Goal: Task Accomplishment & Management: Use online tool/utility

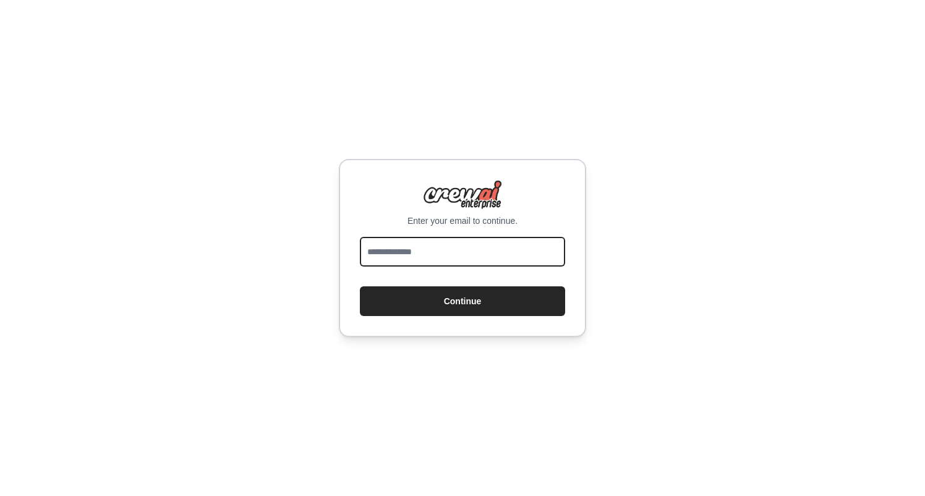
click at [383, 249] on input "email" at bounding box center [462, 252] width 205 height 30
click at [397, 254] on input "email" at bounding box center [462, 252] width 205 height 30
type input "**********"
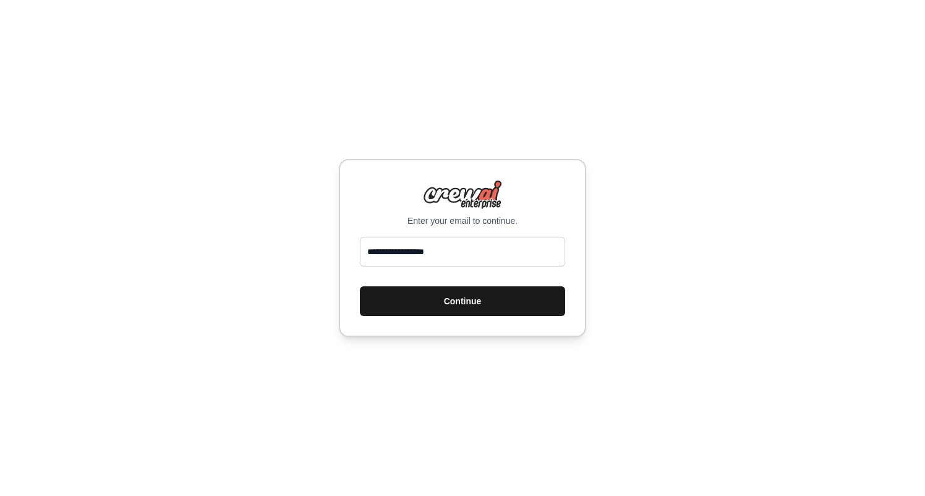
click at [431, 294] on button "Continue" at bounding box center [462, 301] width 205 height 30
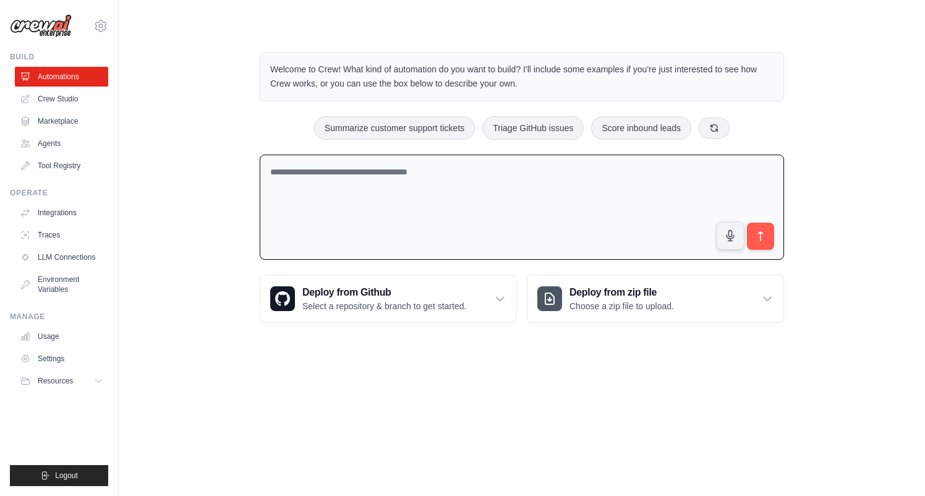
click at [314, 187] on textarea at bounding box center [522, 208] width 524 height 106
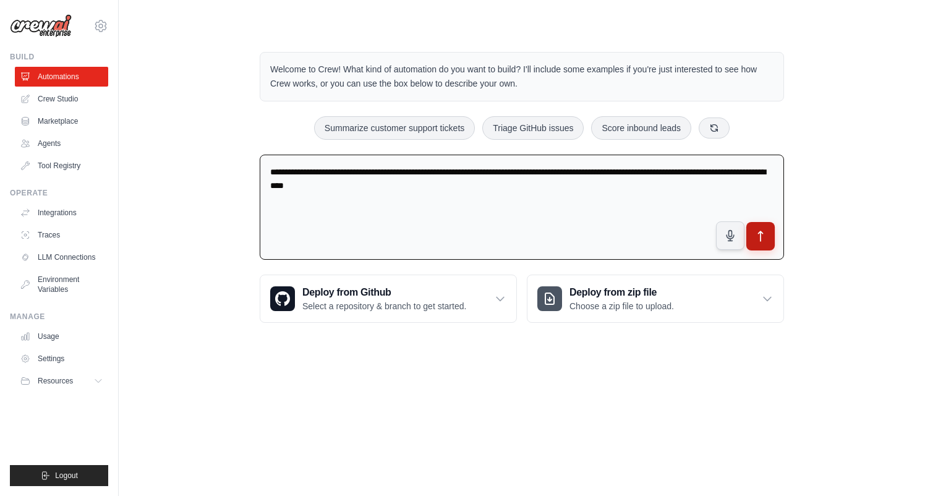
type textarea "**********"
click at [767, 239] on button "submit" at bounding box center [760, 236] width 28 height 28
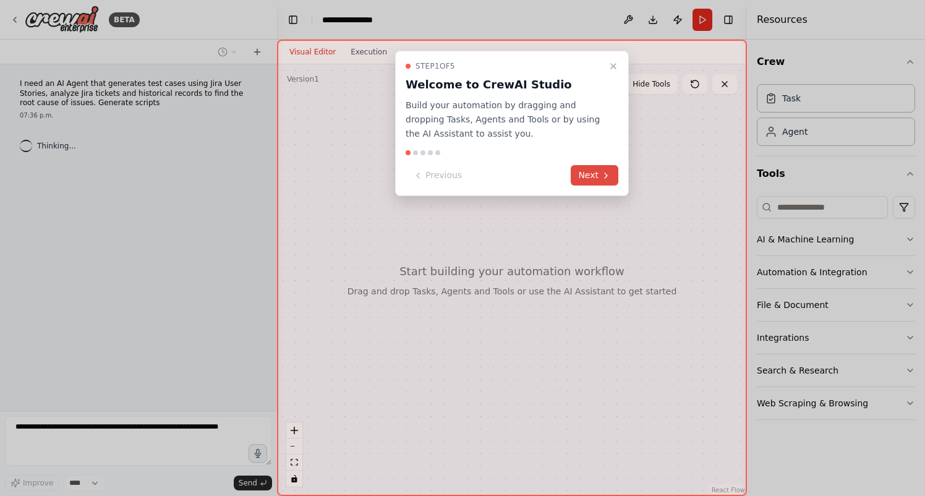
click at [599, 185] on button "Next" at bounding box center [595, 175] width 48 height 20
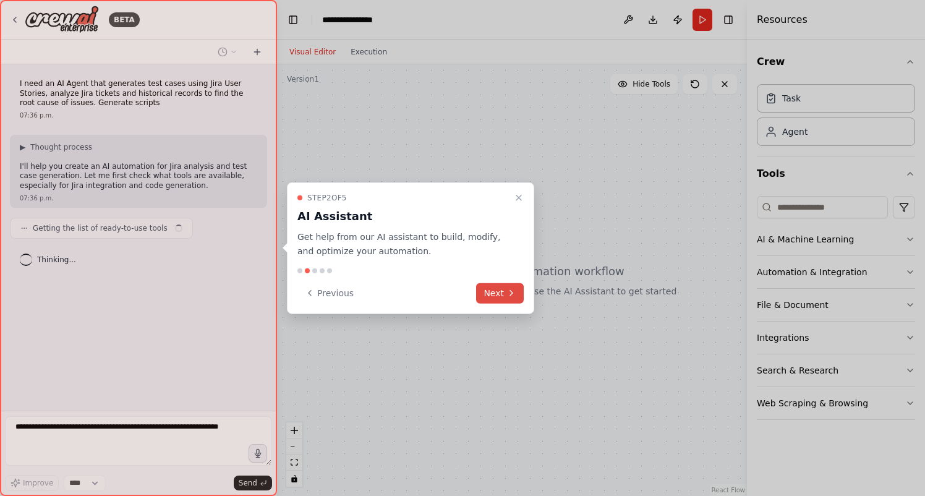
click at [497, 295] on button "Next" at bounding box center [500, 292] width 48 height 20
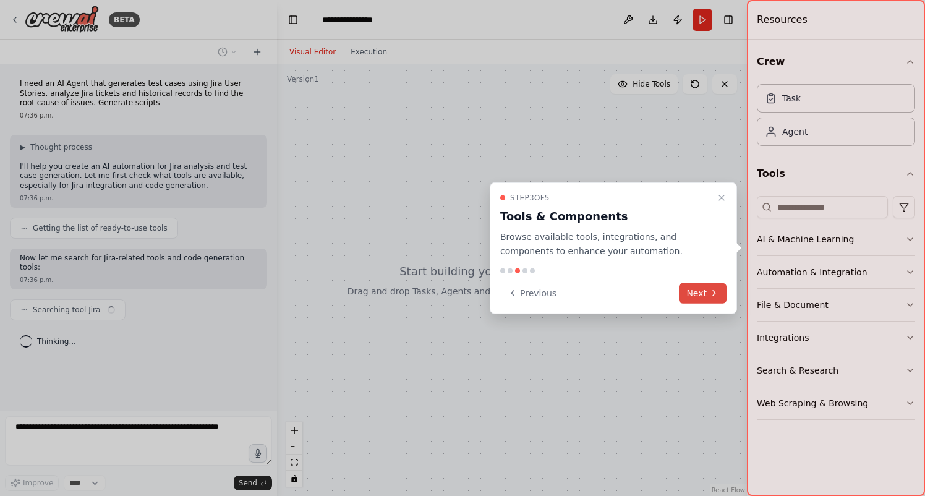
click at [695, 291] on button "Next" at bounding box center [703, 292] width 48 height 20
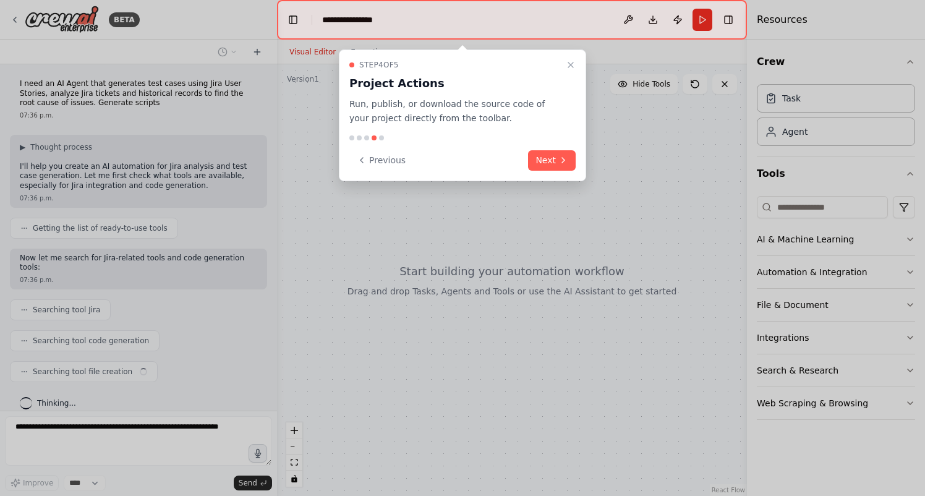
scroll to position [1, 0]
click at [548, 160] on button "Next" at bounding box center [552, 160] width 48 height 20
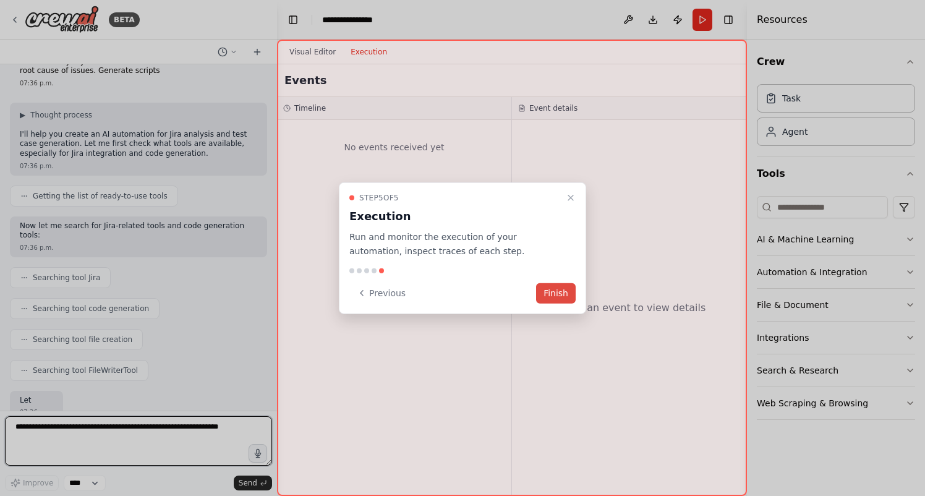
scroll to position [41, 0]
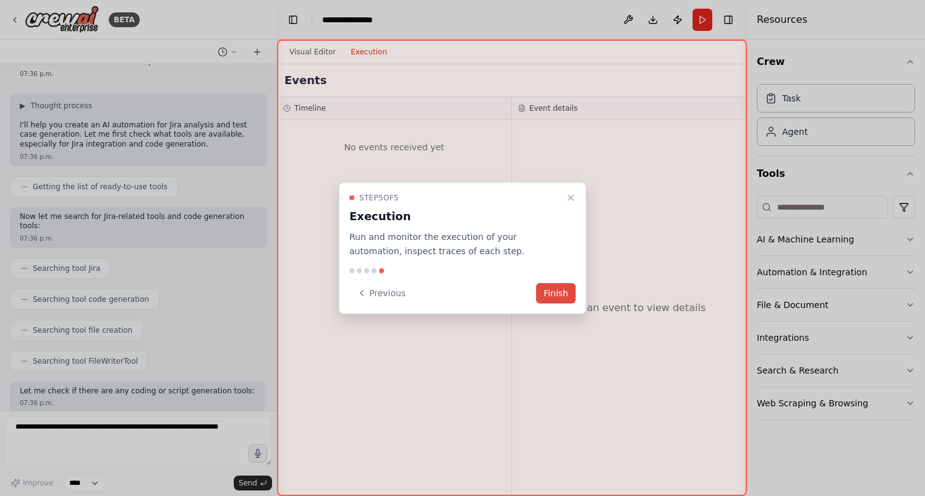
click at [553, 295] on button "Finish" at bounding box center [556, 292] width 40 height 20
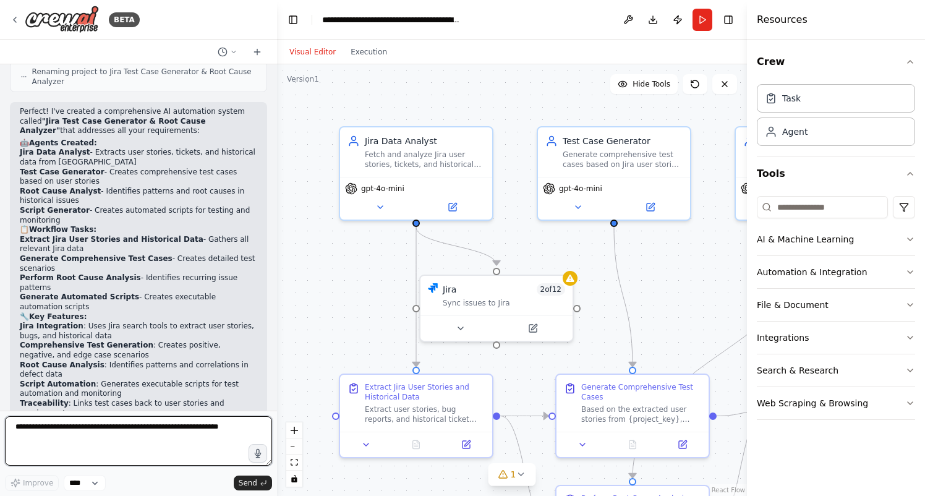
scroll to position [1133, 0]
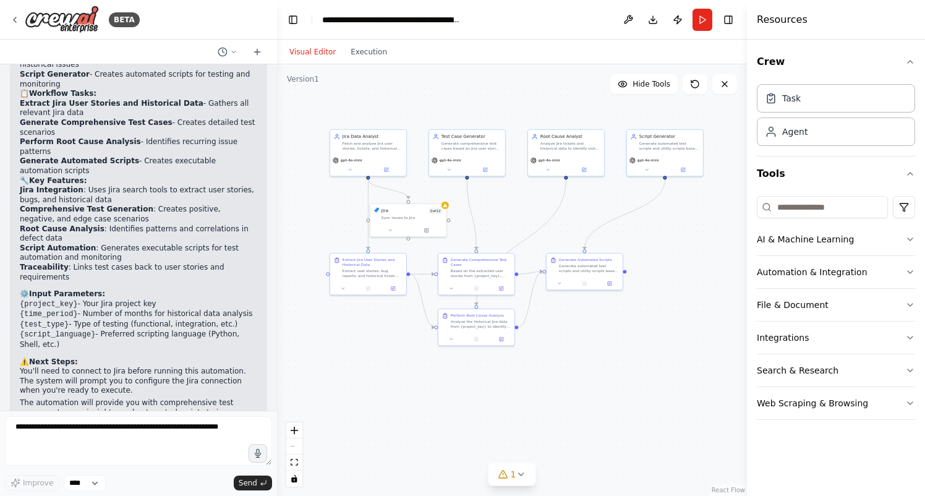
drag, startPoint x: 677, startPoint y: 356, endPoint x: 666, endPoint y: 252, distance: 105.1
click at [666, 252] on div ".deletable-edge-delete-btn { width: 20px; height: 20px; border: 0px solid #ffff…" at bounding box center [512, 279] width 470 height 431
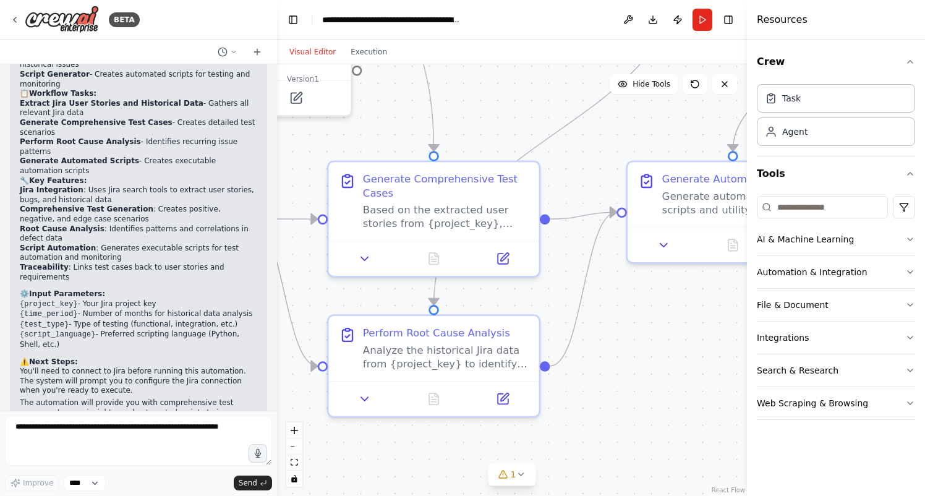
drag, startPoint x: 462, startPoint y: 235, endPoint x: 691, endPoint y: 34, distance: 304.4
click at [691, 64] on div ".deletable-edge-delete-btn { width: 20px; height: 20px; border: 0px solid #ffff…" at bounding box center [512, 279] width 470 height 431
click at [365, 254] on icon at bounding box center [365, 255] width 7 height 4
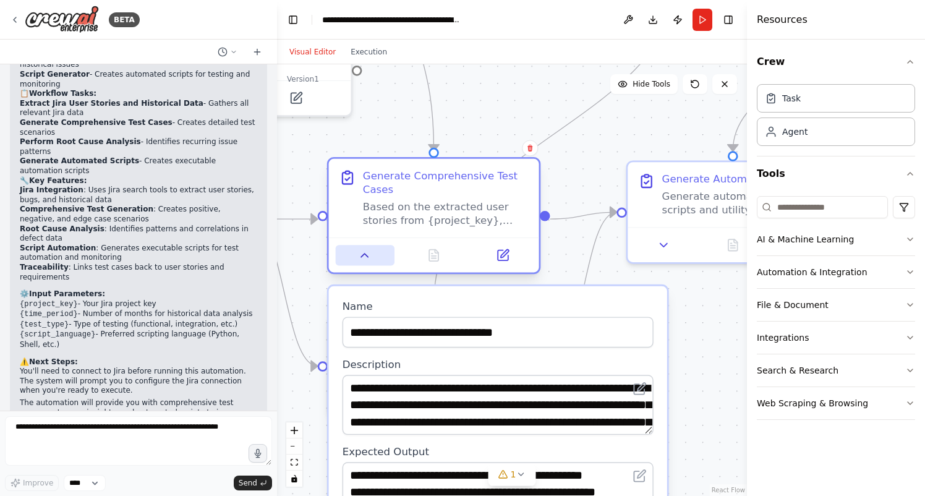
click at [365, 254] on icon at bounding box center [365, 255] width 7 height 4
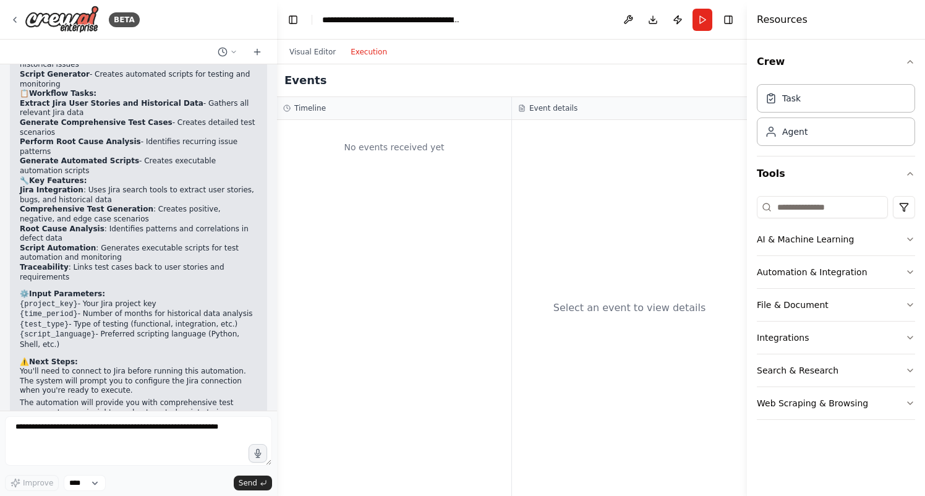
click at [371, 52] on button "Execution" at bounding box center [368, 52] width 51 height 15
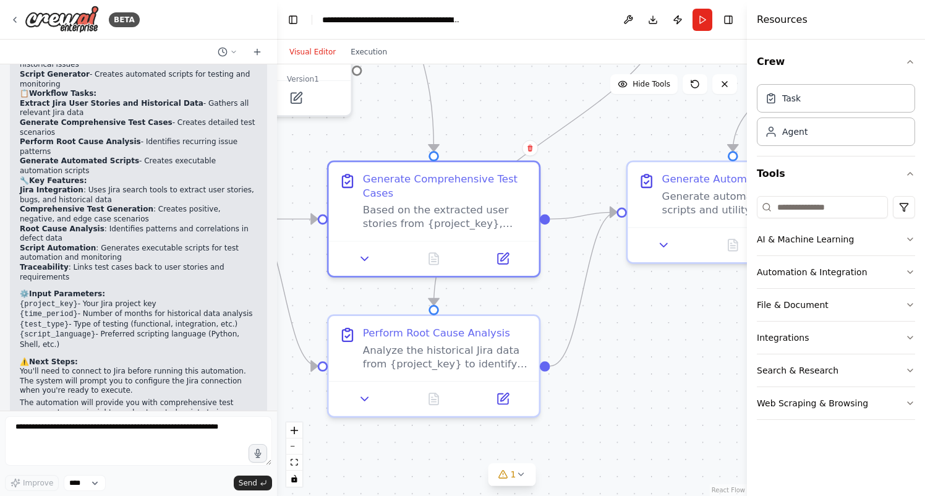
click at [308, 51] on button "Visual Editor" at bounding box center [312, 52] width 61 height 15
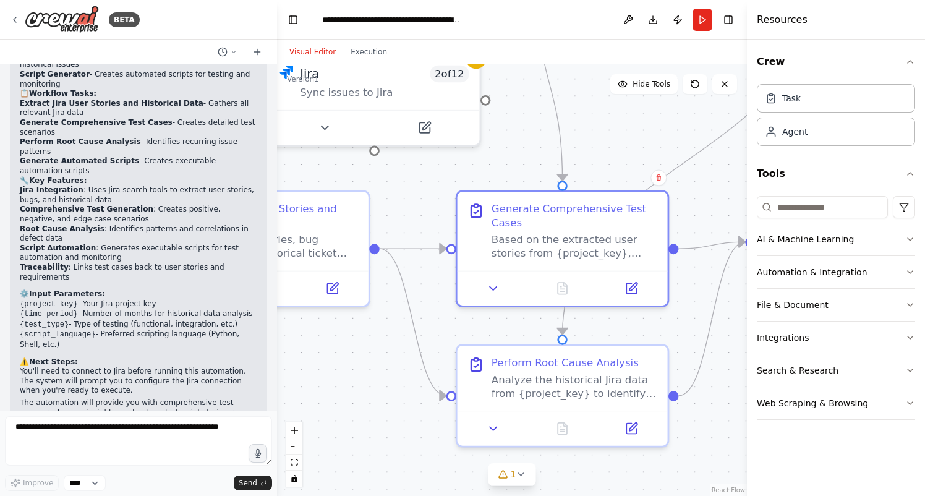
drag, startPoint x: 679, startPoint y: 359, endPoint x: 806, endPoint y: 388, distance: 130.0
click at [747, 388] on div ".deletable-edge-delete-btn { width: 20px; height: 20px; border: 0px solid #ffff…" at bounding box center [512, 279] width 470 height 431
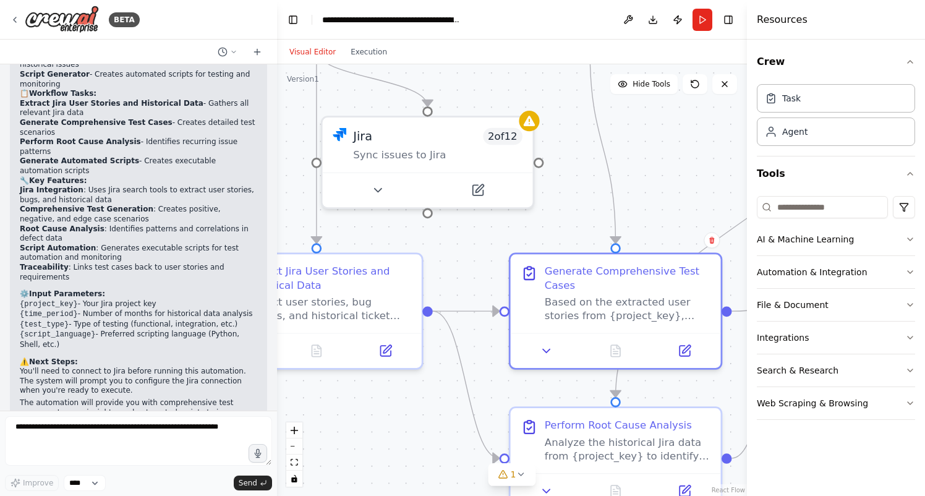
drag, startPoint x: 402, startPoint y: 204, endPoint x: 466, endPoint y: 286, distance: 103.5
click at [466, 286] on div ".deletable-edge-delete-btn { width: 20px; height: 20px; border: 0px solid #ffff…" at bounding box center [512, 279] width 470 height 431
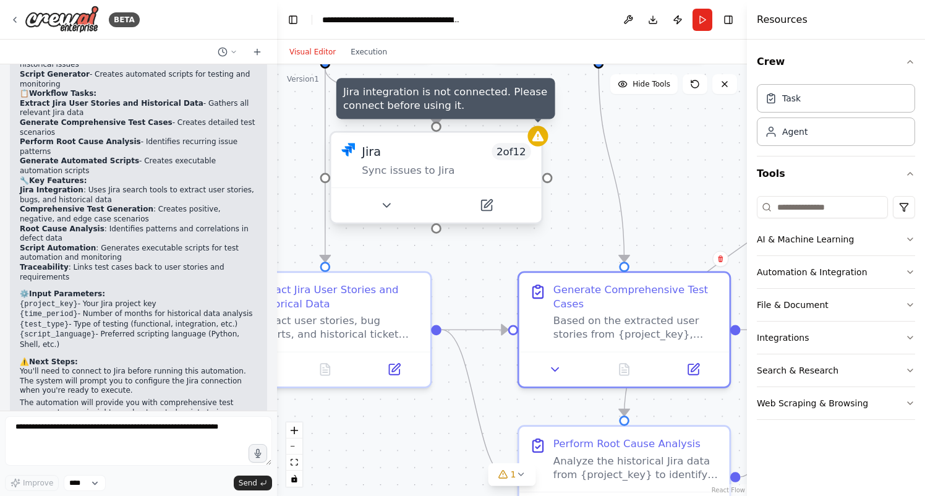
click at [537, 143] on div at bounding box center [537, 136] width 20 height 20
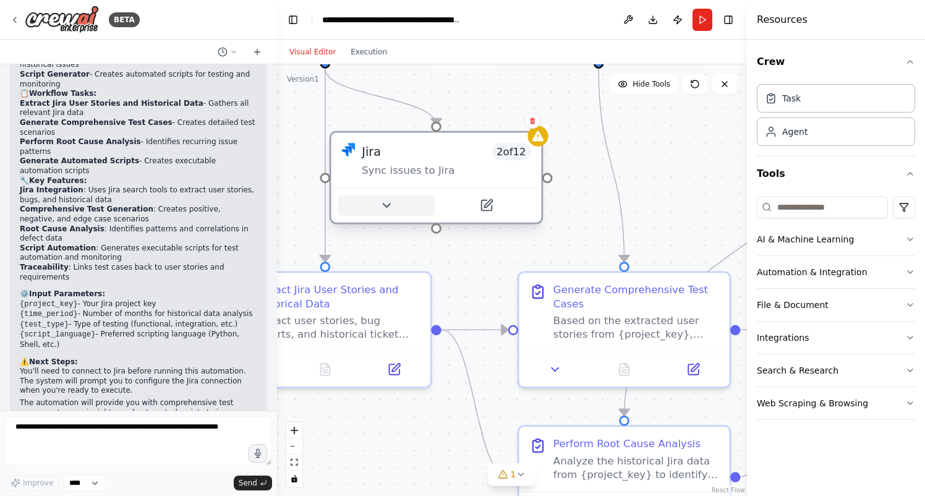
click at [388, 204] on icon at bounding box center [386, 205] width 7 height 4
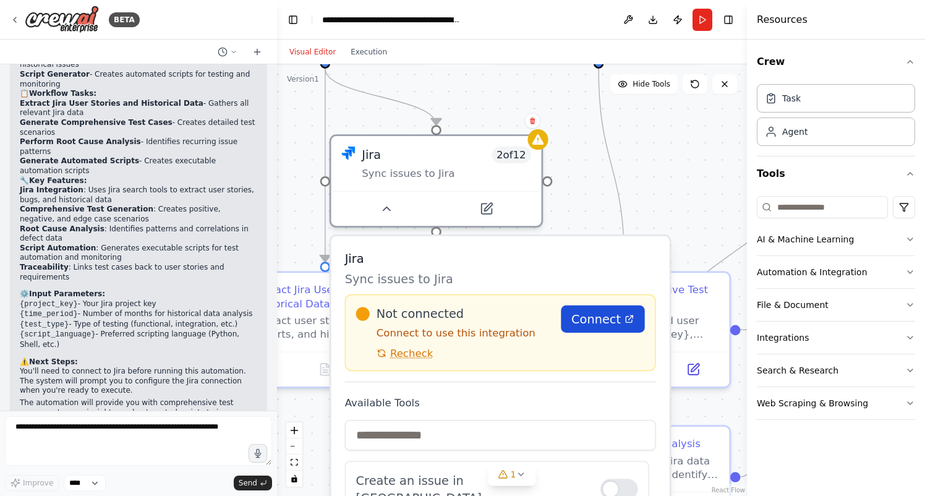
click at [598, 317] on span "Connect" at bounding box center [595, 318] width 49 height 17
click at [414, 354] on span "Recheck" at bounding box center [411, 353] width 43 height 14
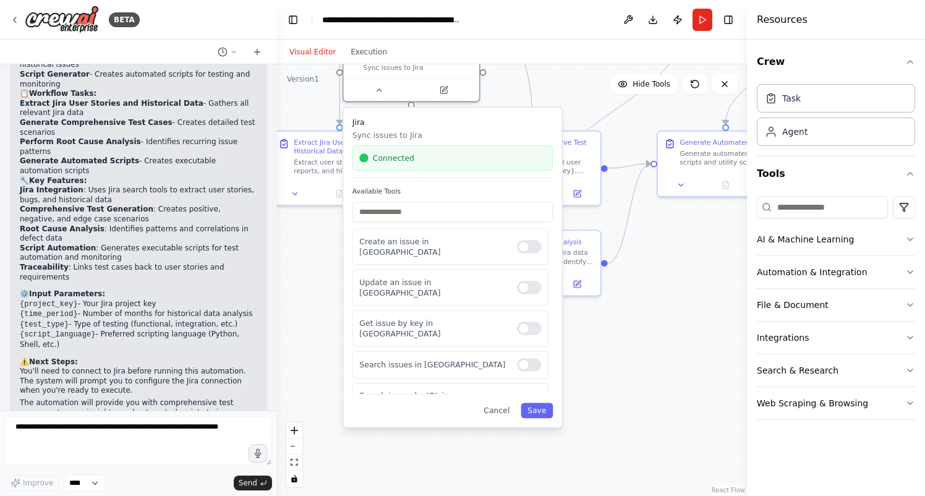
drag, startPoint x: 342, startPoint y: 412, endPoint x: 315, endPoint y: 240, distance: 174.0
click at [315, 240] on div ".deletable-edge-delete-btn { width: 20px; height: 20px; border: 0px solid #ffff…" at bounding box center [512, 279] width 470 height 431
click at [526, 321] on div at bounding box center [529, 327] width 24 height 13
click at [528, 281] on div at bounding box center [529, 287] width 24 height 13
click at [527, 250] on div "Create an issue in jira" at bounding box center [450, 247] width 196 height 36
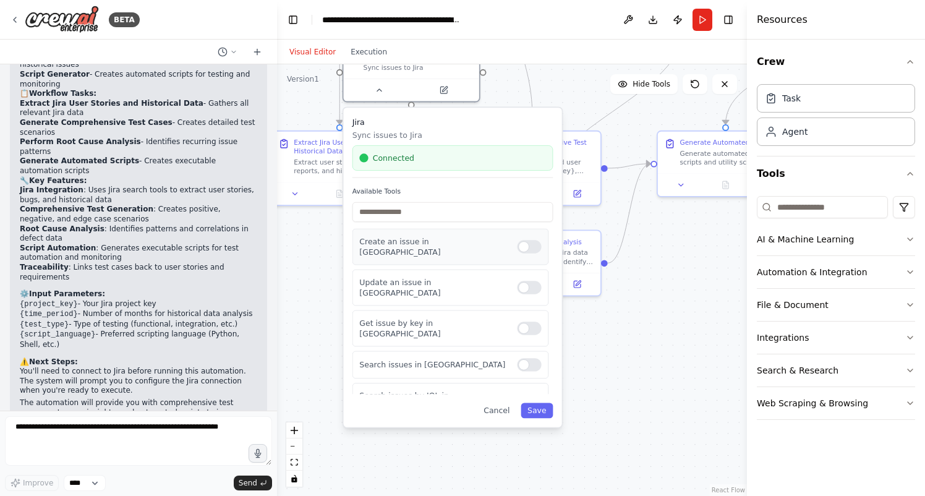
click at [528, 246] on div at bounding box center [529, 246] width 24 height 13
click at [538, 409] on button "Save" at bounding box center [536, 409] width 32 height 15
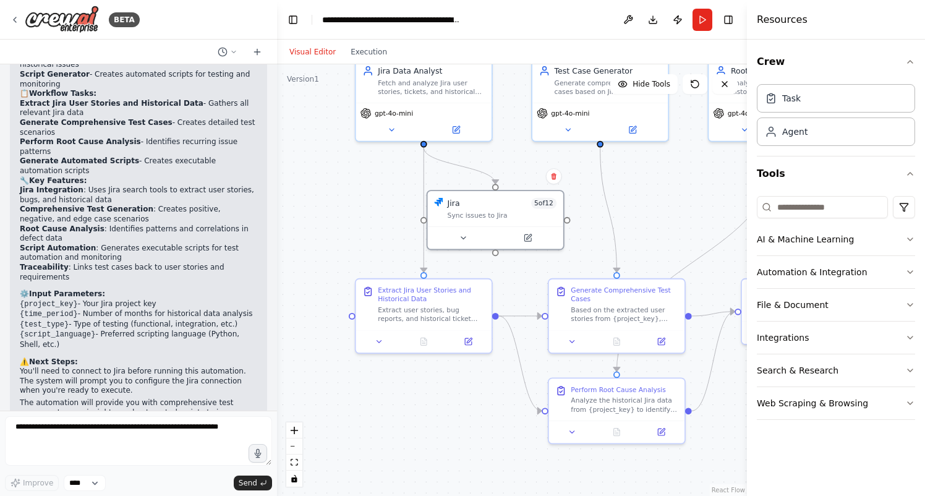
drag, startPoint x: 360, startPoint y: 379, endPoint x: 444, endPoint y: 527, distance: 170.0
click at [444, 495] on div ".deletable-edge-delete-btn { width: 20px; height: 20px; border: 0px solid #ffff…" at bounding box center [512, 279] width 470 height 431
click at [148, 437] on textarea at bounding box center [138, 440] width 267 height 49
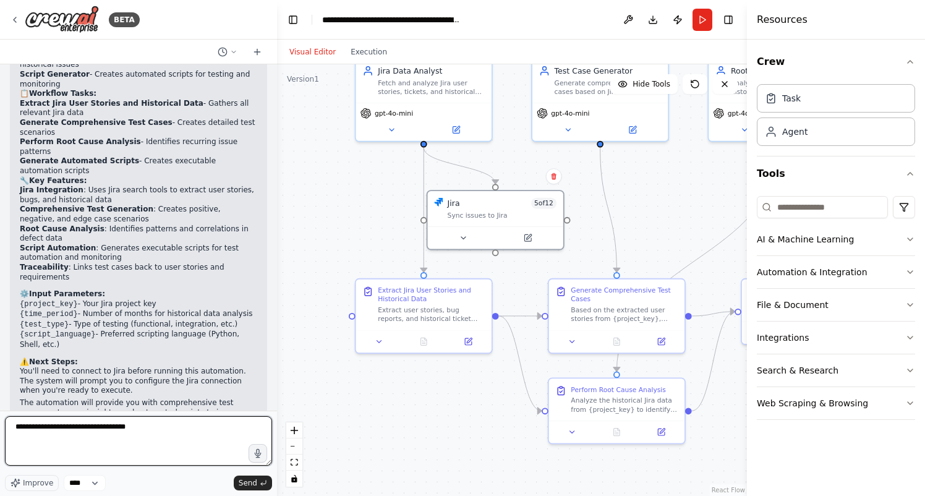
type textarea "**********"
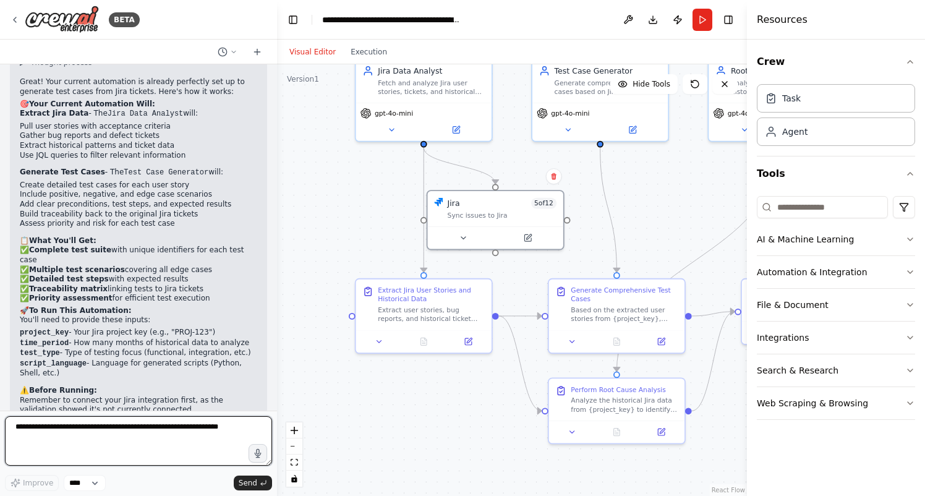
scroll to position [1594, 0]
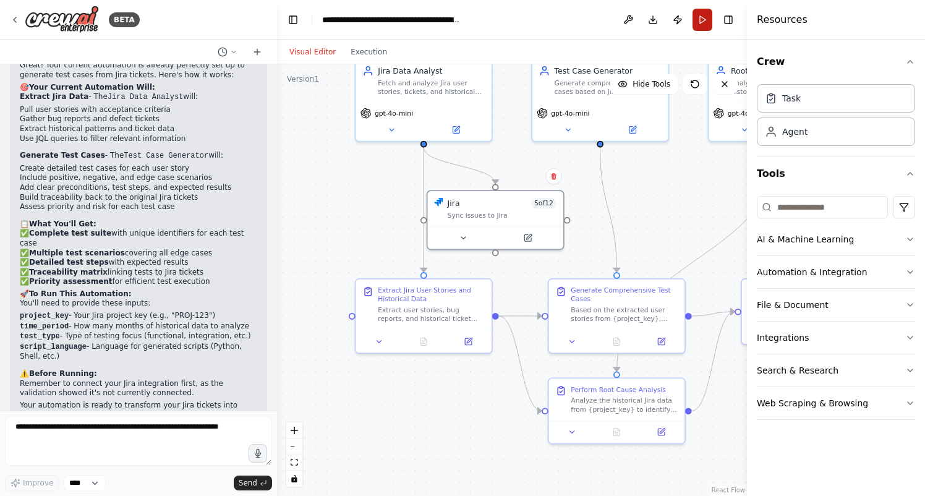
click at [702, 20] on button "Run" at bounding box center [702, 20] width 20 height 22
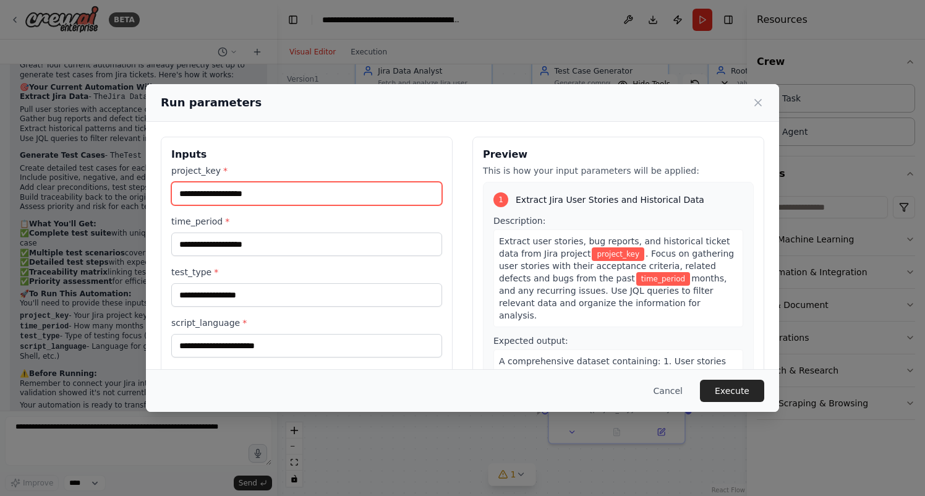
click at [245, 193] on input "project_key *" at bounding box center [306, 193] width 271 height 23
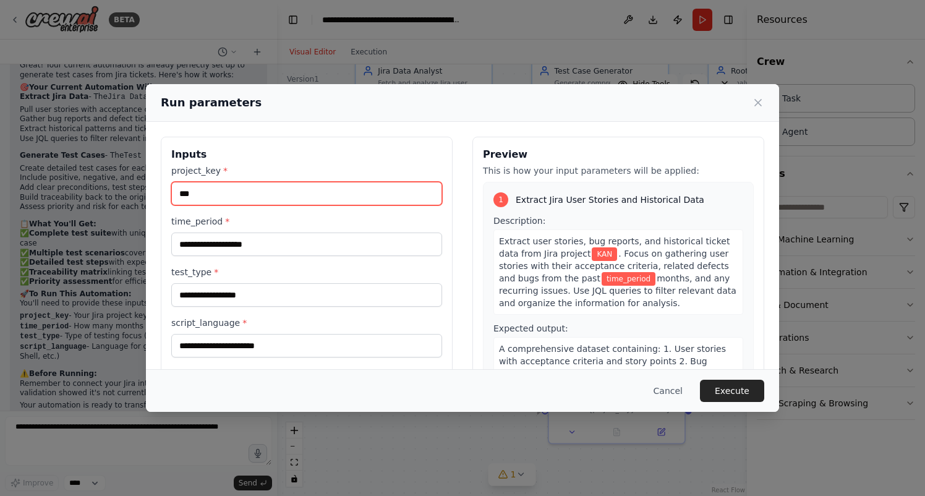
type input "***"
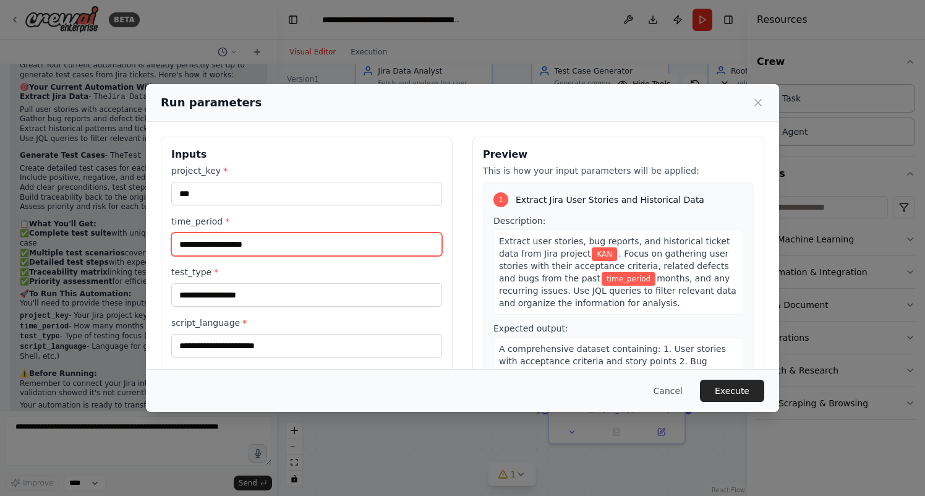
click at [241, 243] on input "time_period *" at bounding box center [306, 243] width 271 height 23
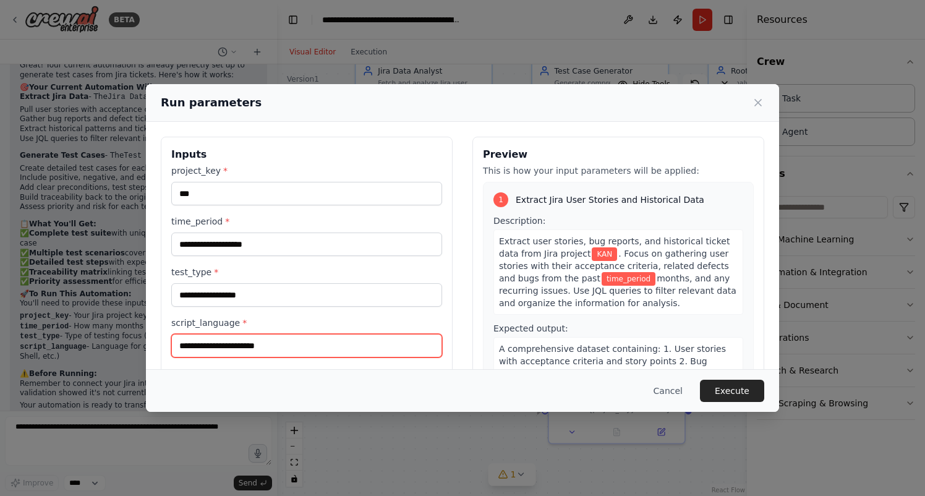
click at [206, 349] on input "script_language *" at bounding box center [306, 345] width 271 height 23
type input "*******"
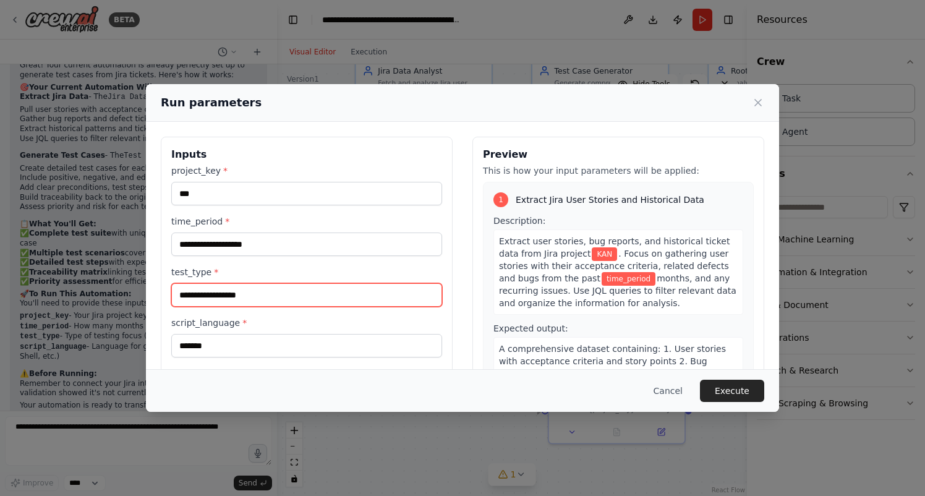
click at [199, 294] on input "test_type *" at bounding box center [306, 294] width 271 height 23
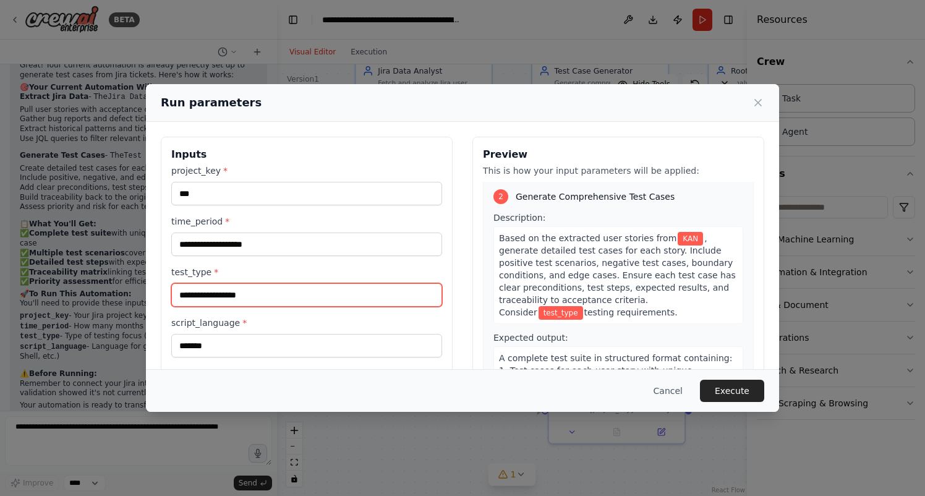
scroll to position [280, 0]
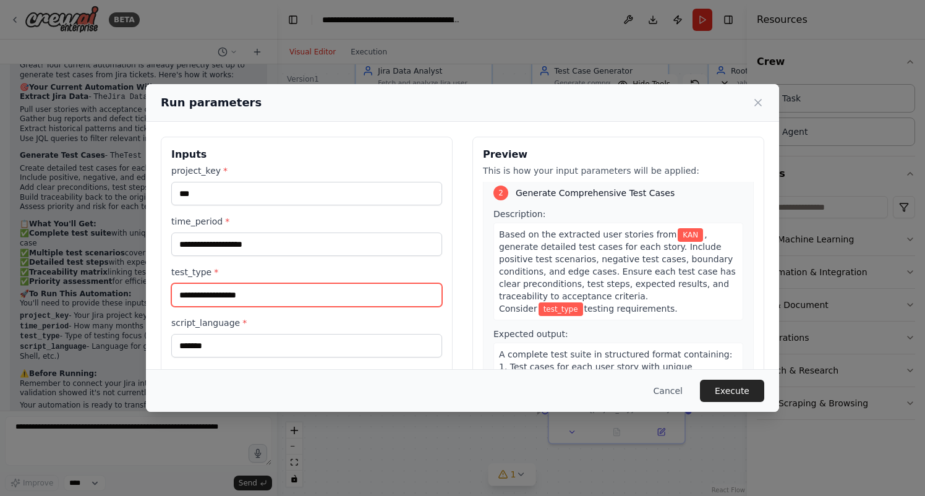
click at [239, 296] on input "test_type *" at bounding box center [306, 294] width 271 height 23
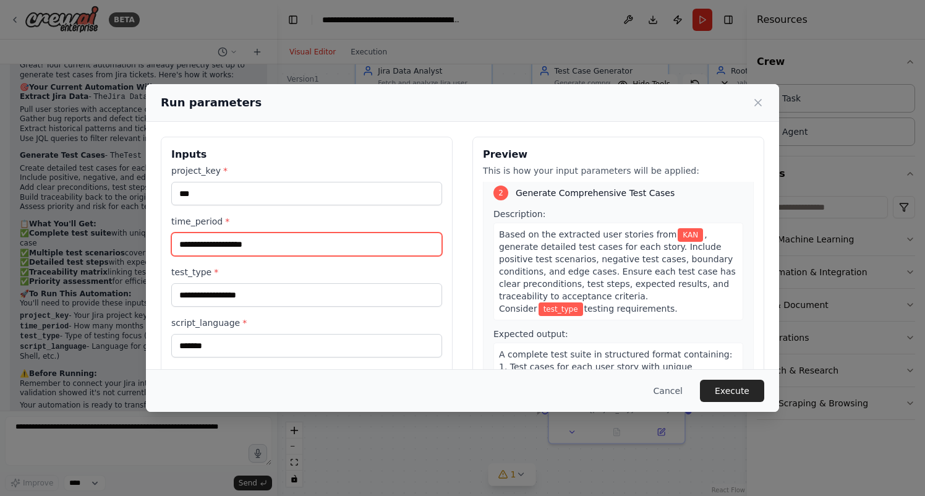
click at [222, 244] on input "time_period *" at bounding box center [306, 243] width 271 height 23
type input "********"
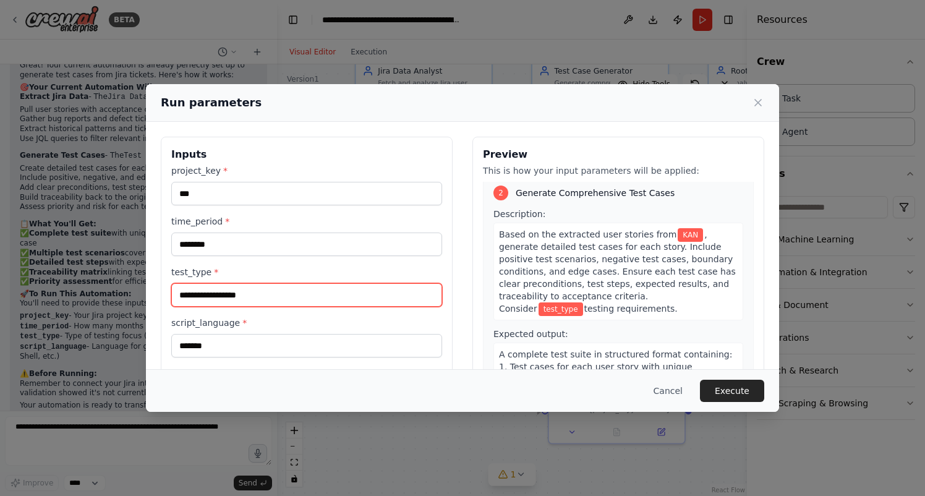
click at [194, 291] on input "test_type *" at bounding box center [306, 294] width 271 height 23
type input "*******"
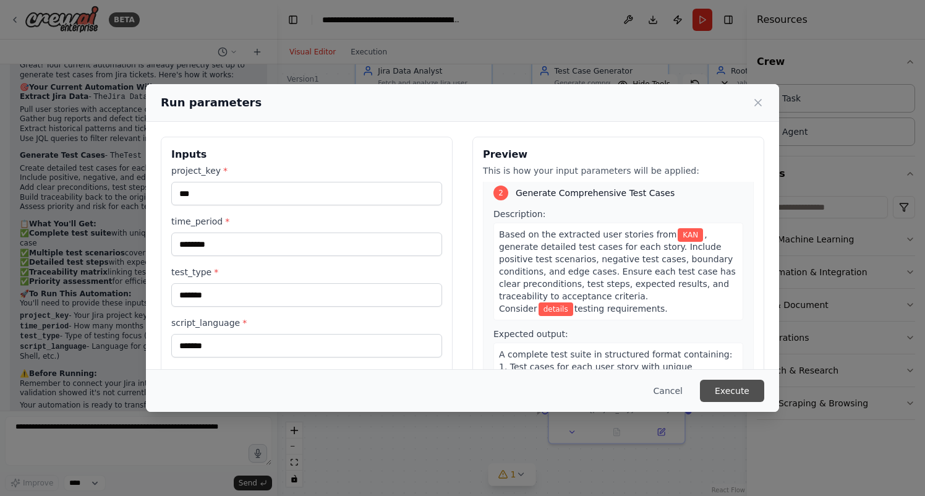
click at [734, 391] on button "Execute" at bounding box center [732, 391] width 64 height 22
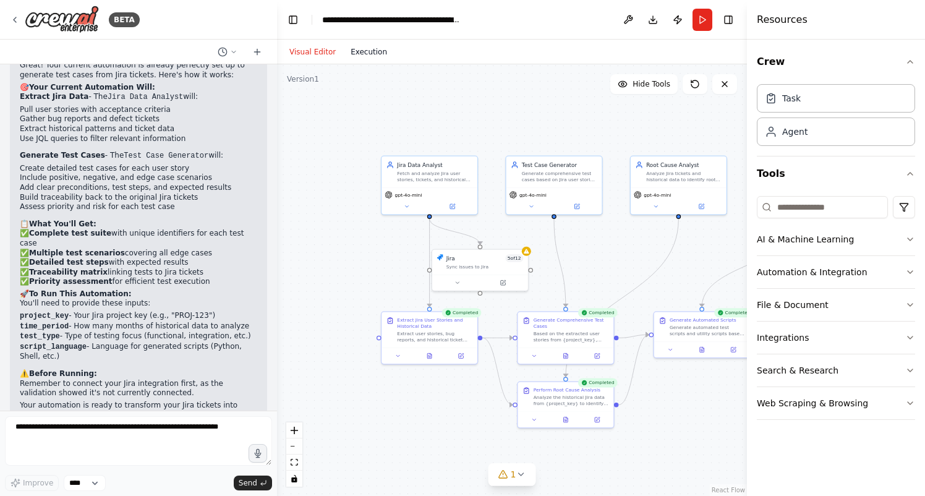
click at [368, 59] on button "Execution" at bounding box center [368, 52] width 51 height 15
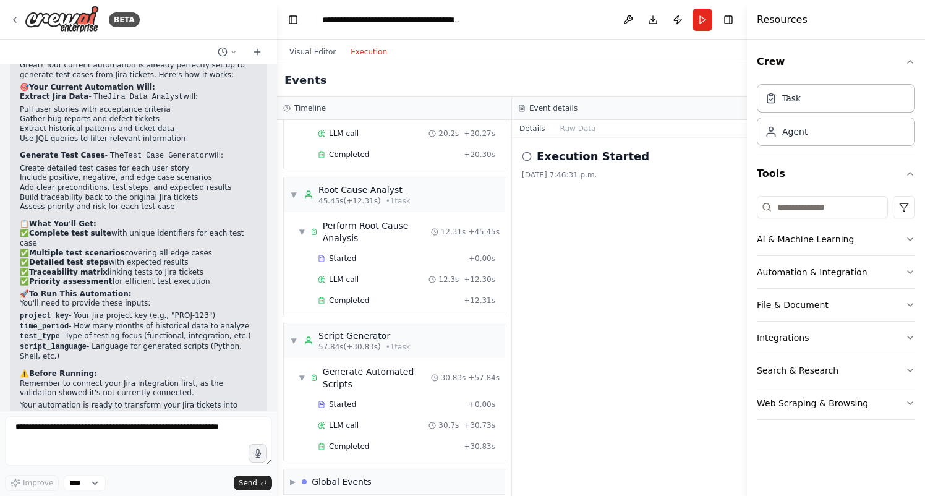
scroll to position [0, 0]
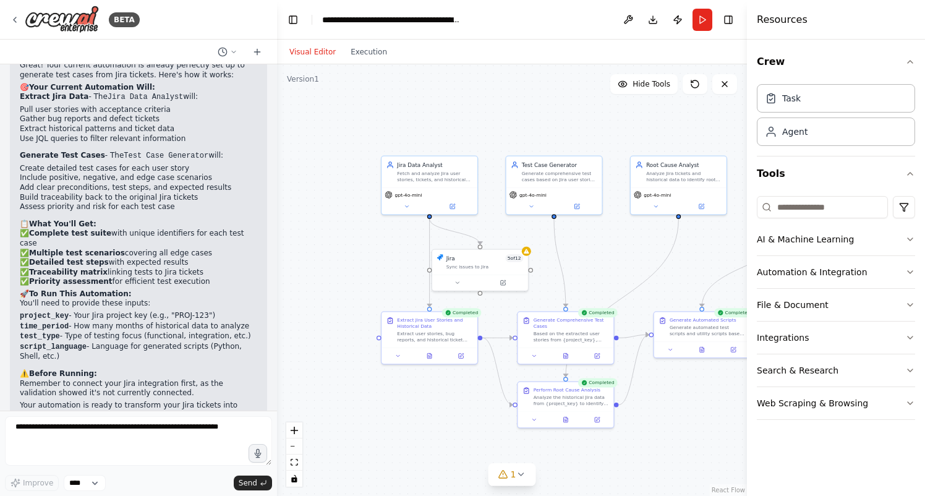
click at [315, 51] on button "Visual Editor" at bounding box center [312, 52] width 61 height 15
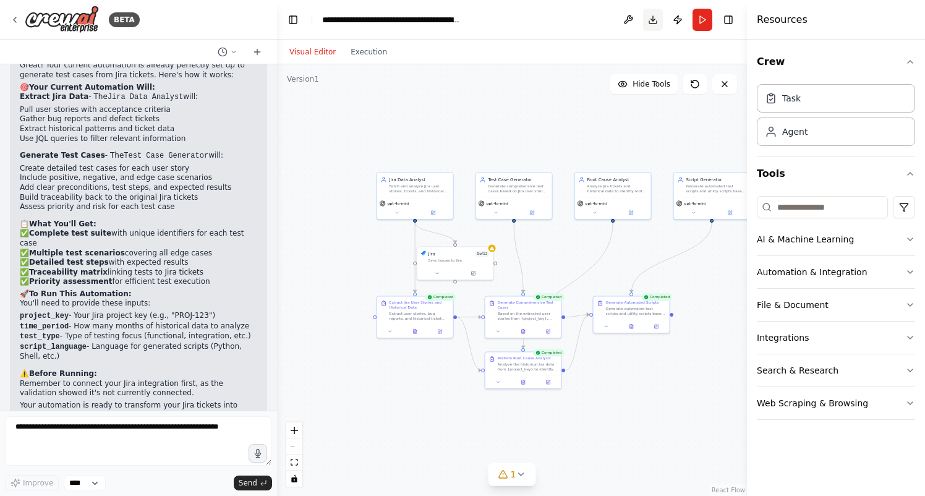
click at [656, 19] on button "Download" at bounding box center [653, 20] width 20 height 22
click at [676, 420] on div ".deletable-edge-delete-btn { width: 20px; height: 20px; border: 0px solid #ffff…" at bounding box center [512, 279] width 470 height 431
click at [807, 133] on div "Agent" at bounding box center [836, 131] width 158 height 28
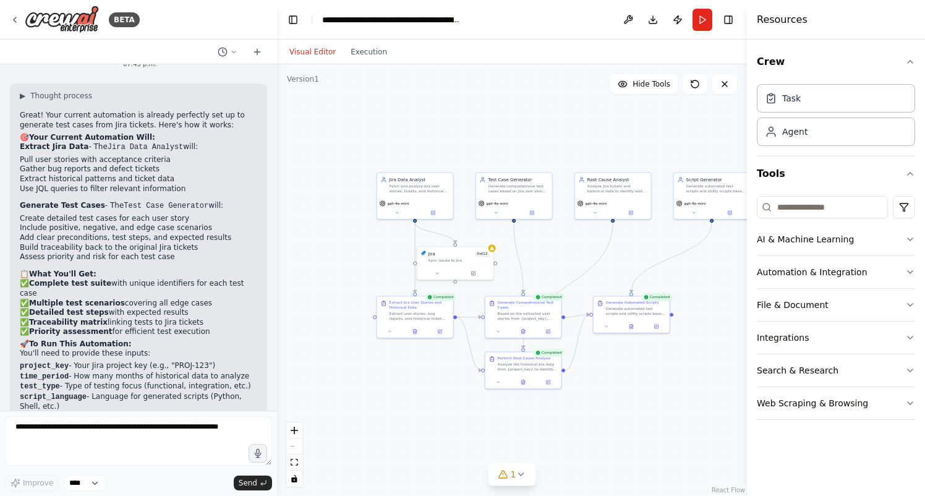
scroll to position [1594, 0]
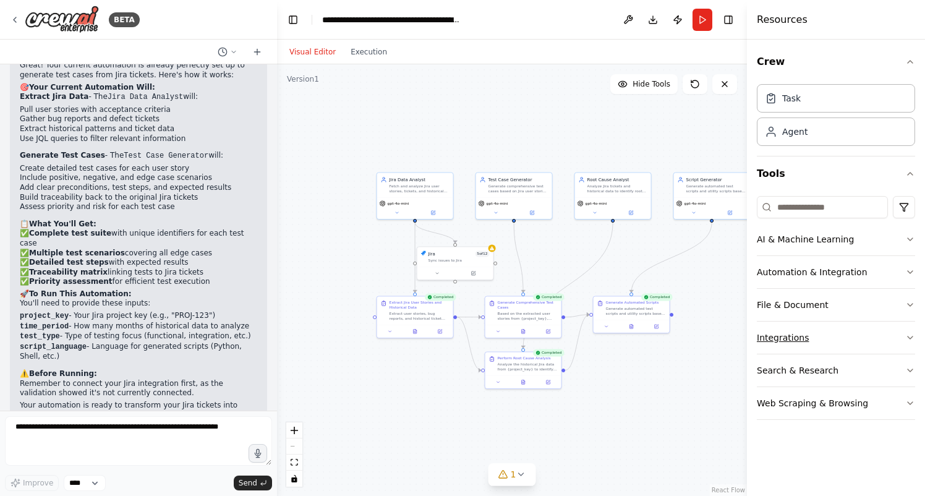
click at [796, 332] on button "Integrations" at bounding box center [836, 337] width 158 height 32
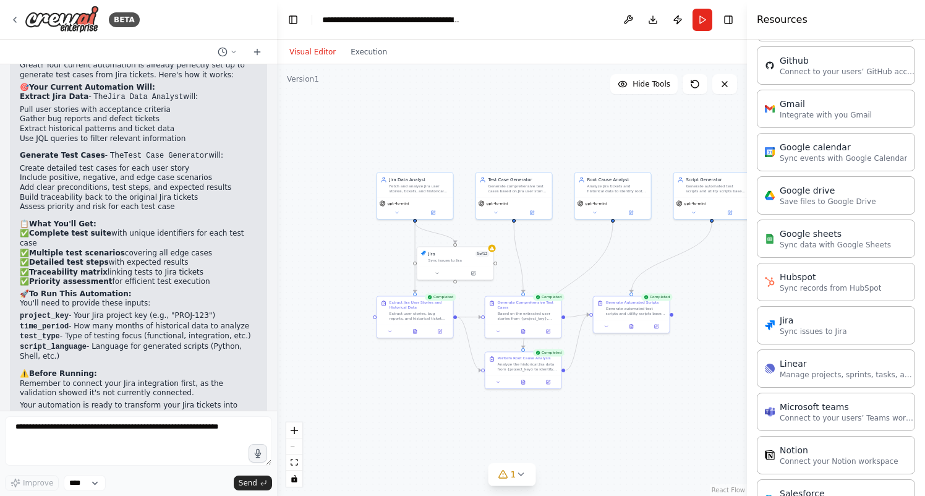
scroll to position [486, 0]
click at [666, 425] on div ".deletable-edge-delete-btn { width: 20px; height: 20px; border: 0px solid #ffff…" at bounding box center [512, 279] width 470 height 431
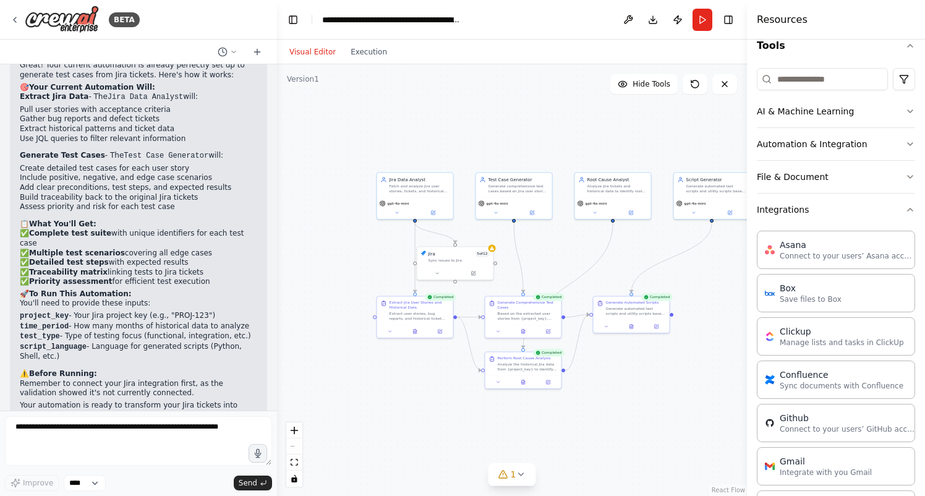
scroll to position [127, 0]
click at [909, 210] on icon "button" at bounding box center [910, 211] width 10 height 10
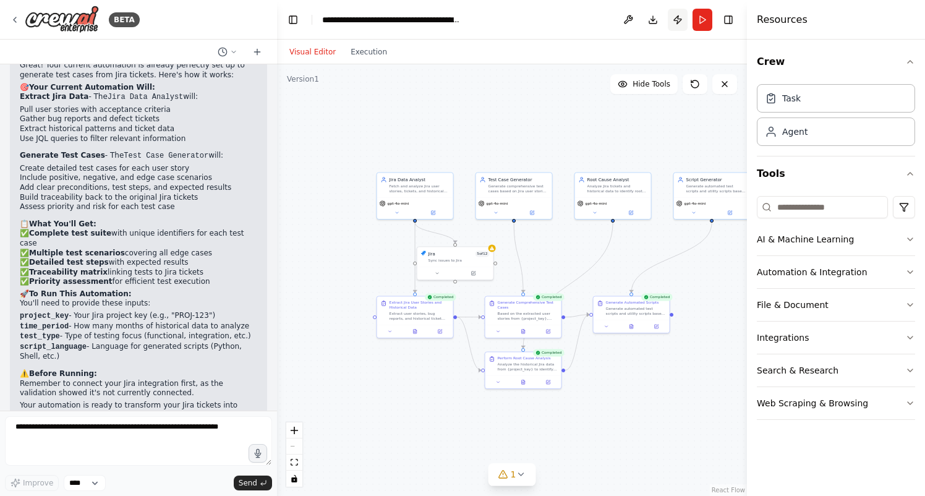
click at [681, 15] on button "Publish" at bounding box center [678, 20] width 20 height 22
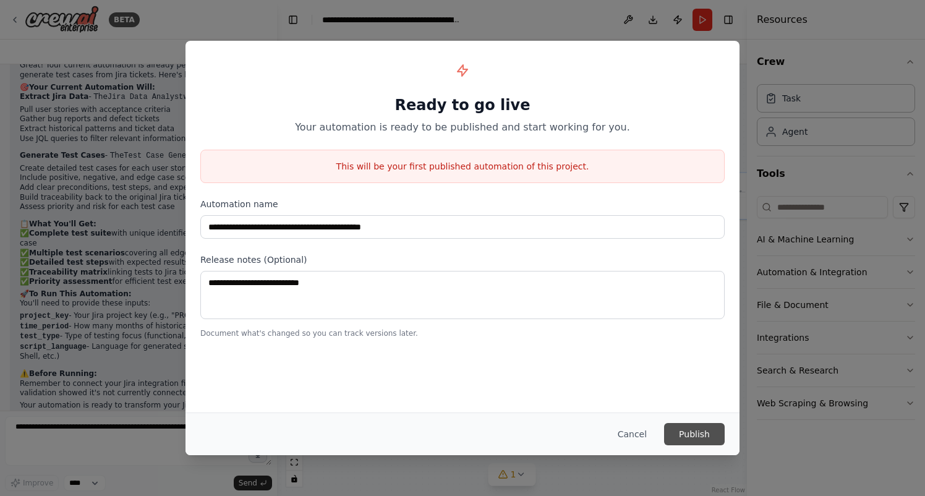
click at [688, 436] on button "Publish" at bounding box center [694, 434] width 61 height 22
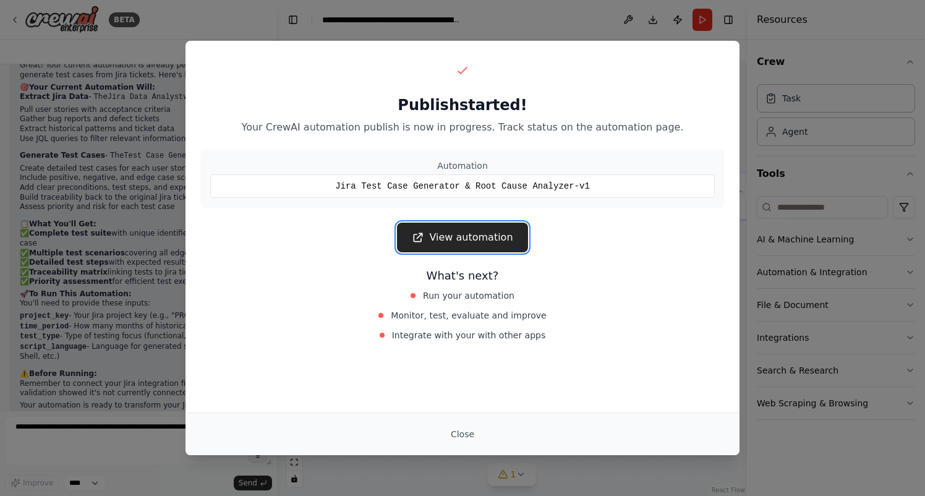
click at [452, 238] on link "View automation" at bounding box center [462, 238] width 130 height 30
click at [462, 242] on link "View automation" at bounding box center [462, 238] width 130 height 30
click at [459, 433] on button "Close" at bounding box center [462, 434] width 43 height 22
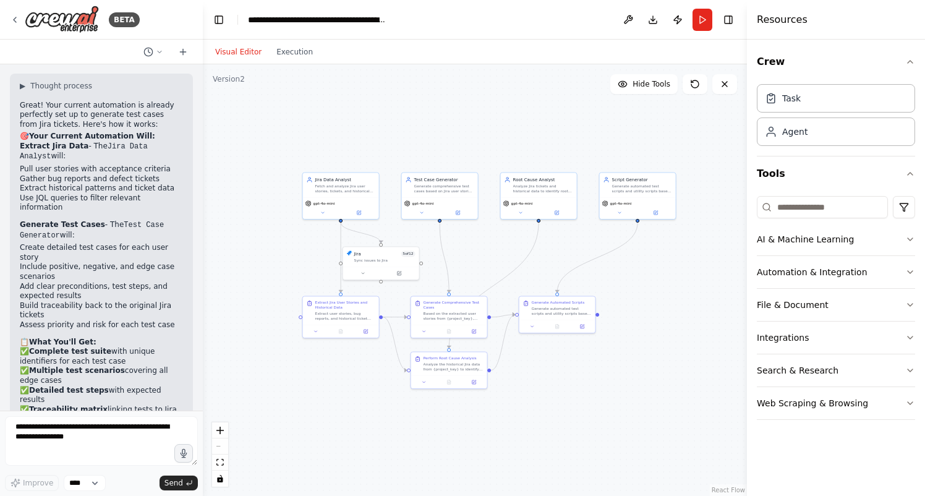
scroll to position [1768, 0]
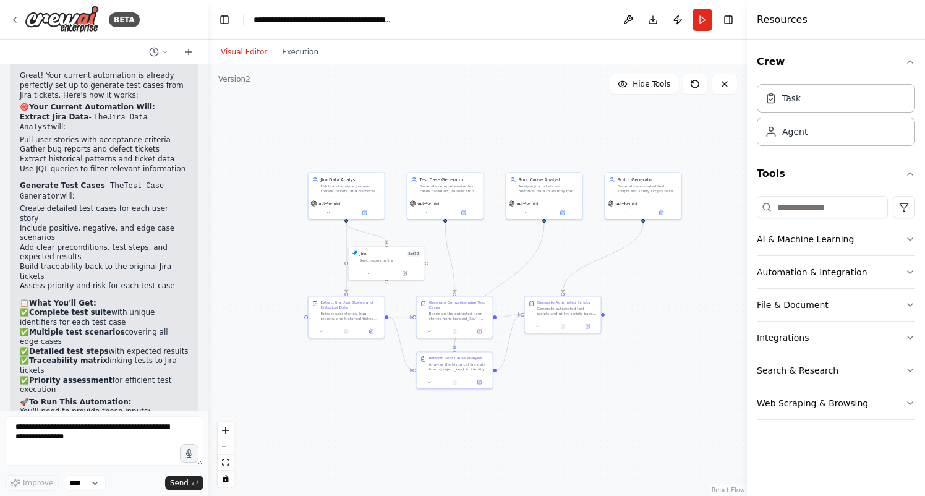
drag, startPoint x: 274, startPoint y: 301, endPoint x: 208, endPoint y: 286, distance: 67.8
click at [208, 286] on div at bounding box center [205, 248] width 5 height 496
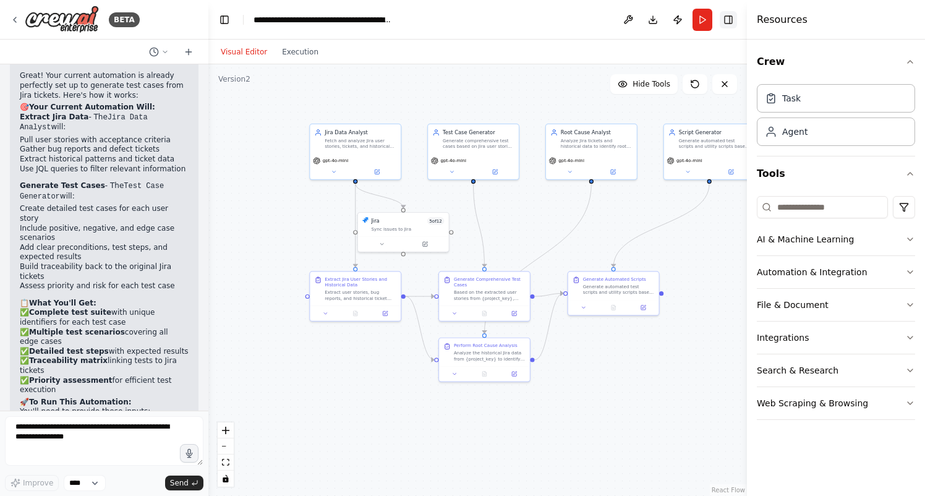
click at [730, 23] on button "Toggle Right Sidebar" at bounding box center [727, 19] width 17 height 17
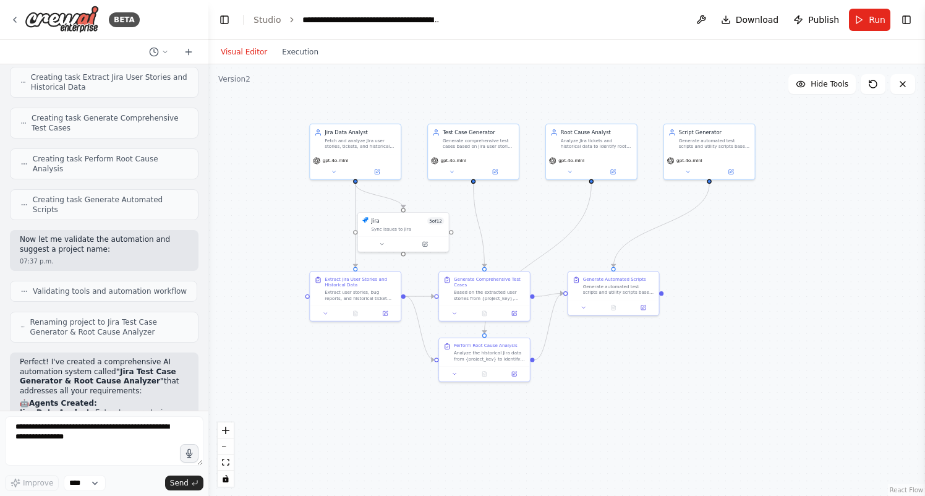
scroll to position [857, 0]
click at [456, 173] on button at bounding box center [451, 170] width 41 height 9
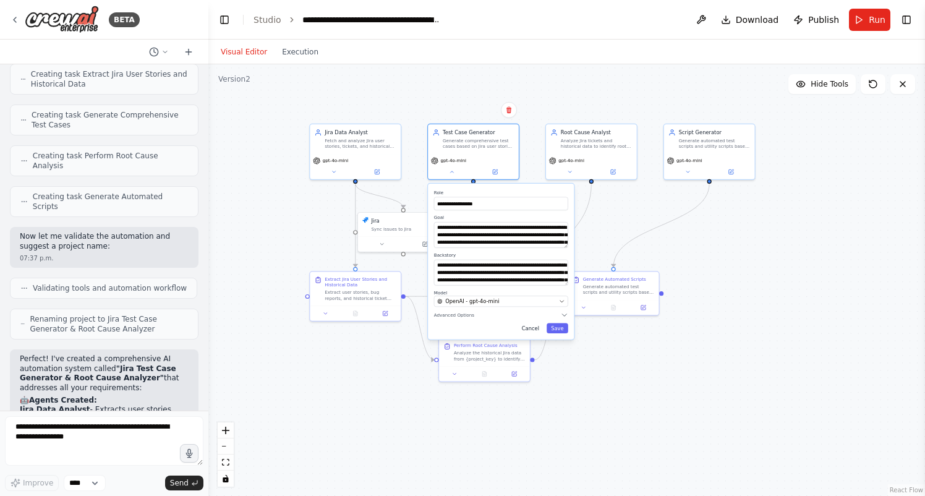
click at [530, 329] on button "Cancel" at bounding box center [530, 328] width 27 height 11
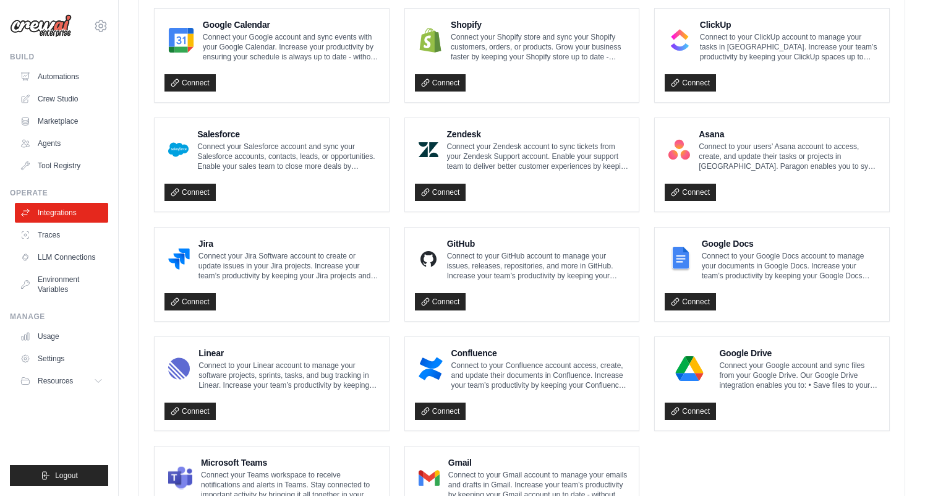
scroll to position [582, 0]
click at [197, 305] on link "Connect" at bounding box center [189, 300] width 51 height 17
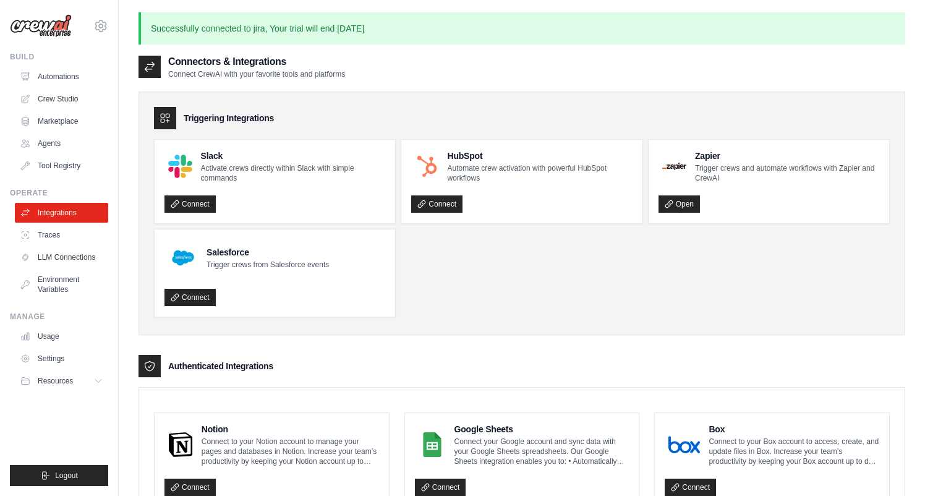
scroll to position [582, 0]
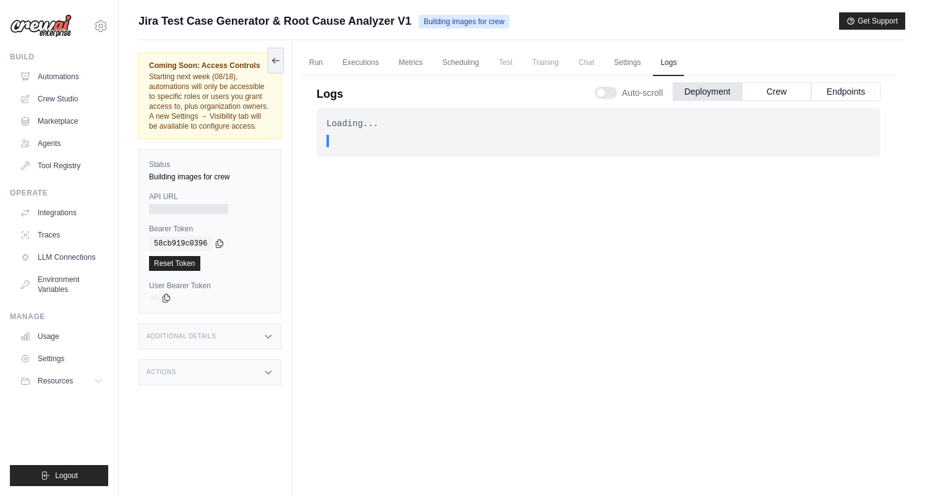
scroll to position [53, 0]
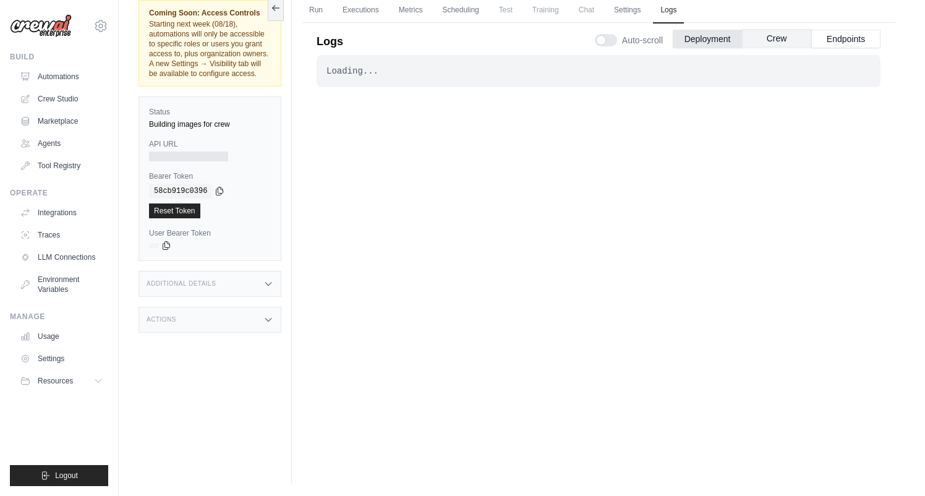
click at [762, 40] on button "Crew" at bounding box center [776, 38] width 69 height 19
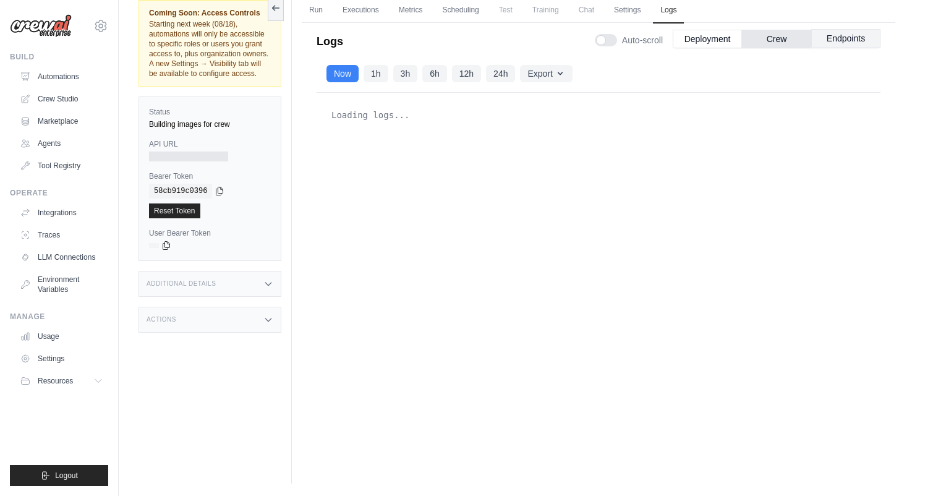
click at [836, 40] on button "Endpoints" at bounding box center [845, 38] width 69 height 19
click at [721, 38] on button "Deployment" at bounding box center [707, 38] width 69 height 19
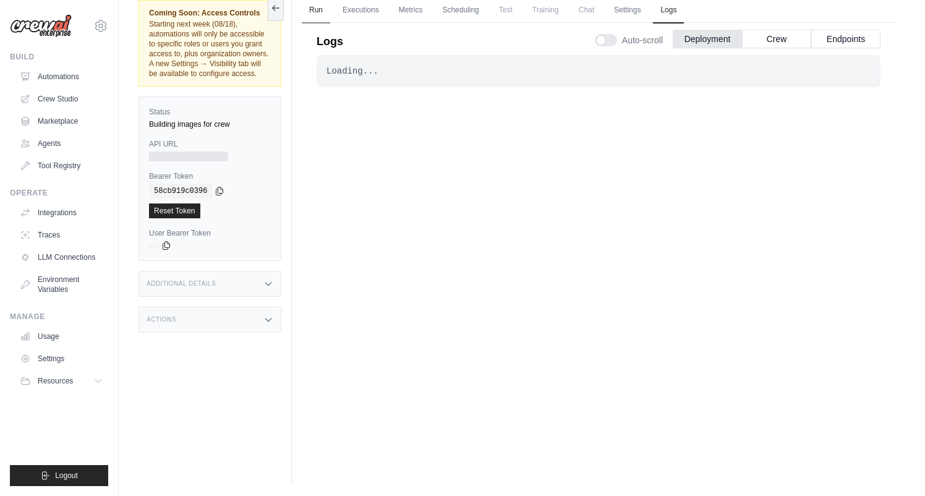
click at [319, 9] on link "Run" at bounding box center [316, 11] width 28 height 26
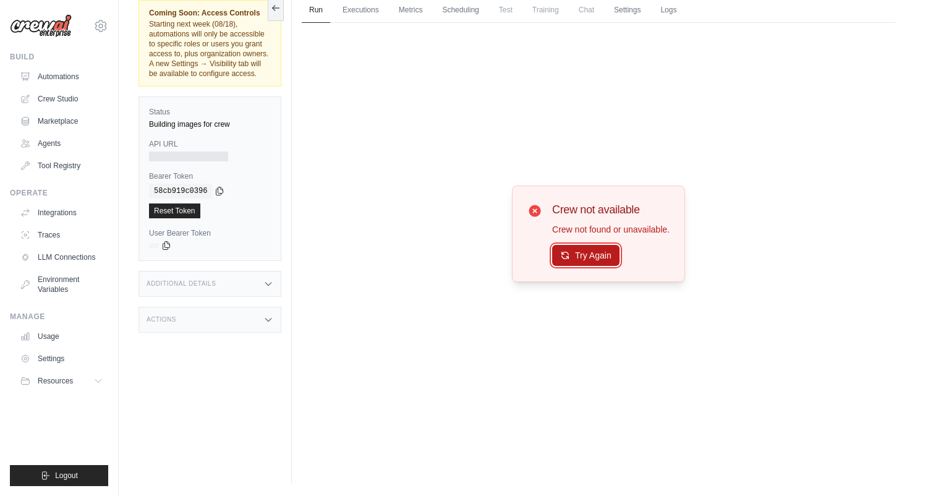
click at [572, 256] on button "Try Again" at bounding box center [585, 255] width 67 height 21
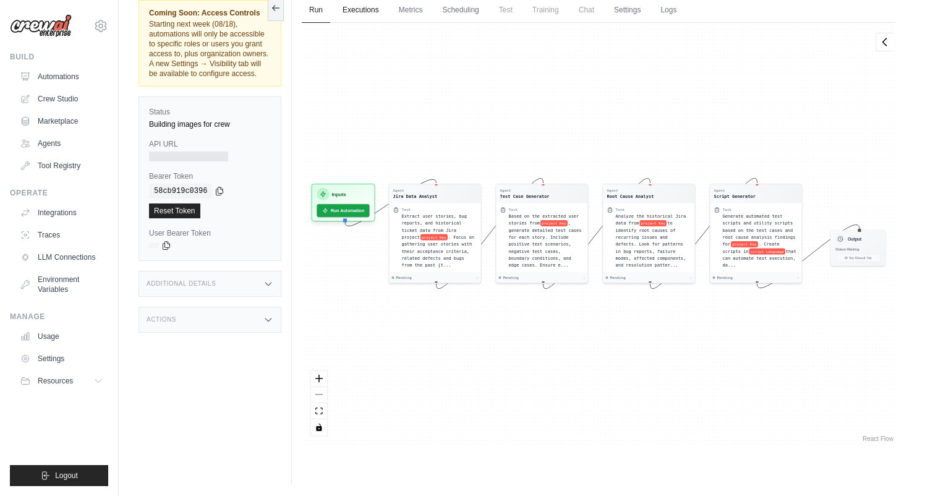
click at [358, 11] on link "Executions" at bounding box center [360, 11] width 51 height 26
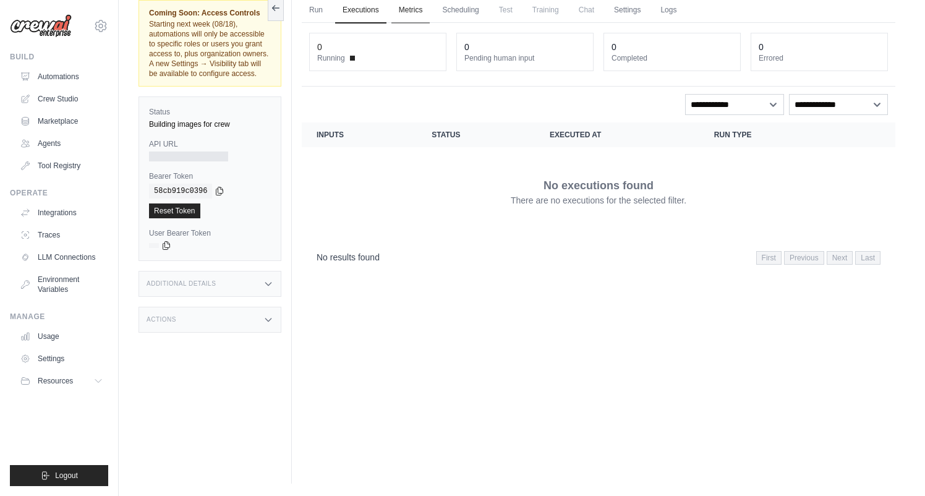
click at [415, 8] on link "Metrics" at bounding box center [410, 11] width 39 height 26
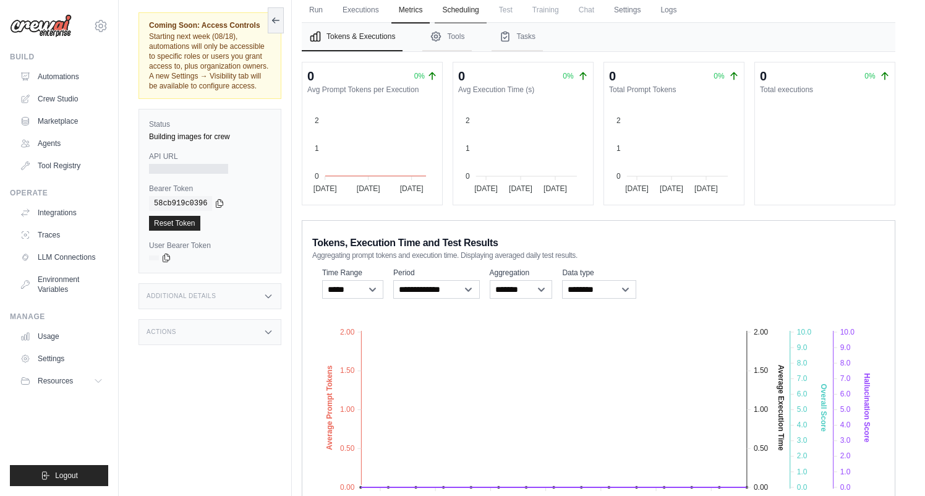
click at [464, 12] on link "Scheduling" at bounding box center [460, 11] width 51 height 26
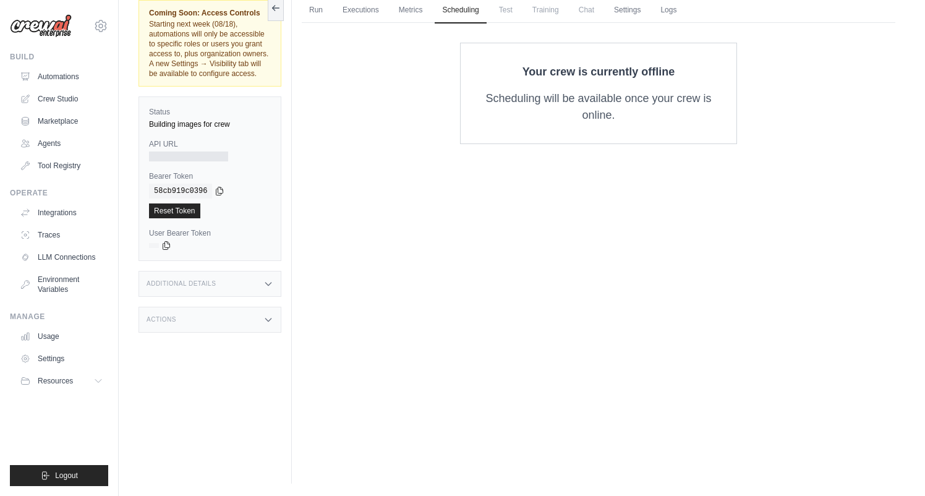
click at [506, 11] on span "Test" at bounding box center [505, 10] width 28 height 25
click at [629, 9] on link "Settings" at bounding box center [626, 11] width 41 height 26
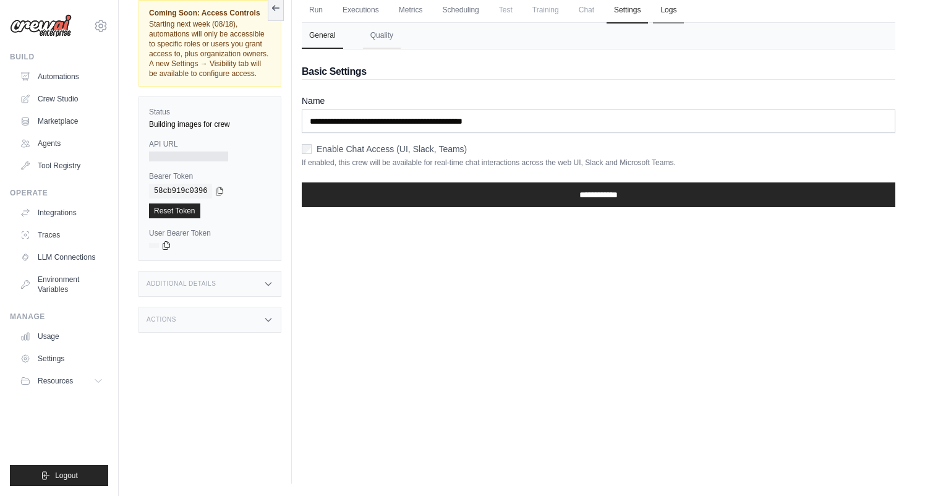
click at [671, 9] on link "Logs" at bounding box center [668, 11] width 31 height 26
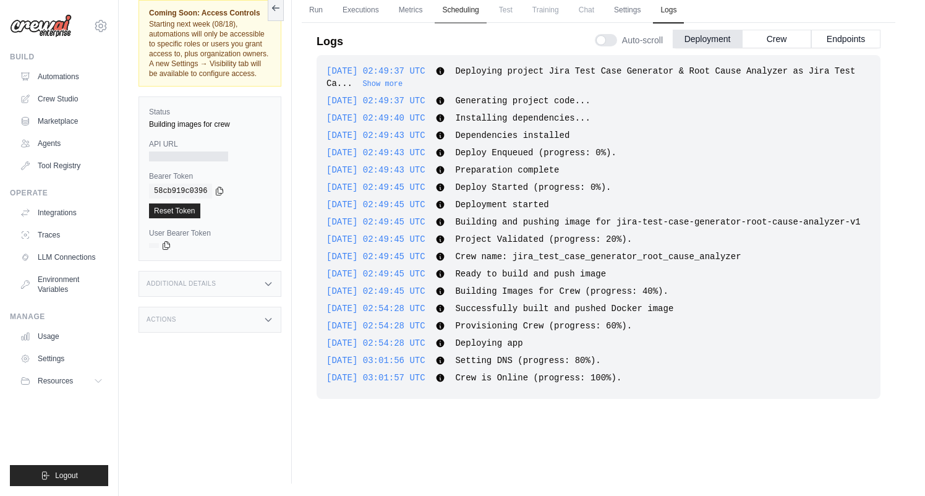
click at [461, 9] on link "Scheduling" at bounding box center [460, 11] width 51 height 26
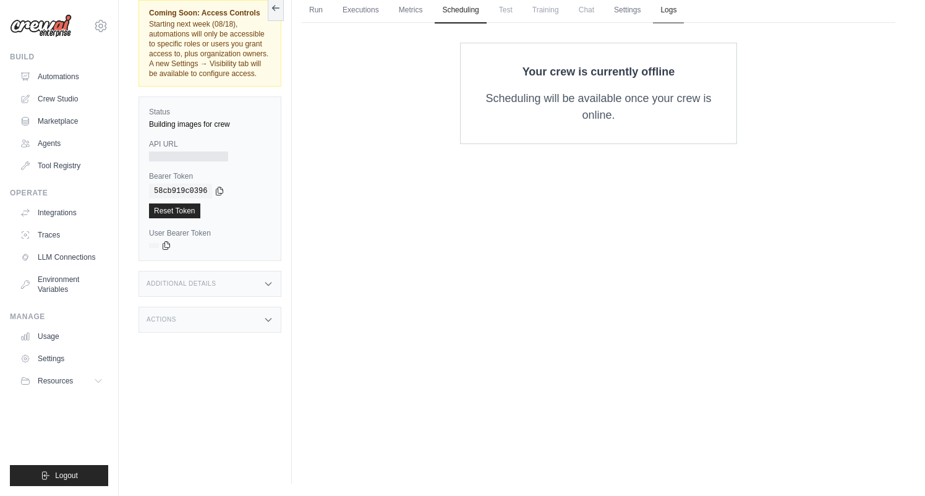
click at [671, 8] on link "Logs" at bounding box center [668, 11] width 31 height 26
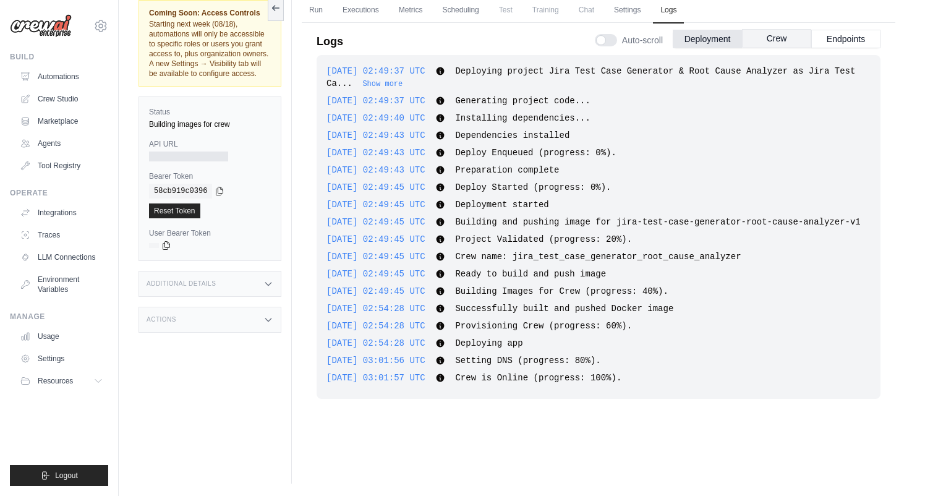
click at [775, 41] on button "Crew" at bounding box center [776, 38] width 69 height 19
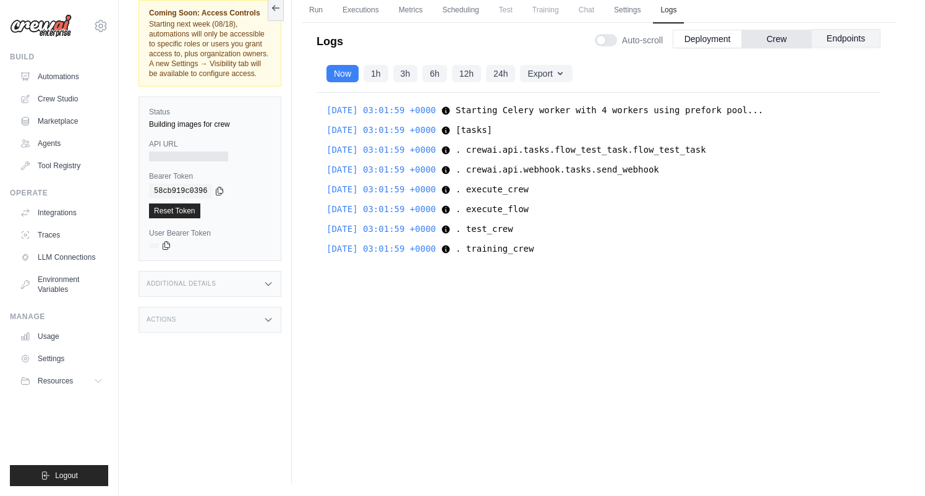
click at [846, 39] on button "Endpoints" at bounding box center [845, 38] width 69 height 19
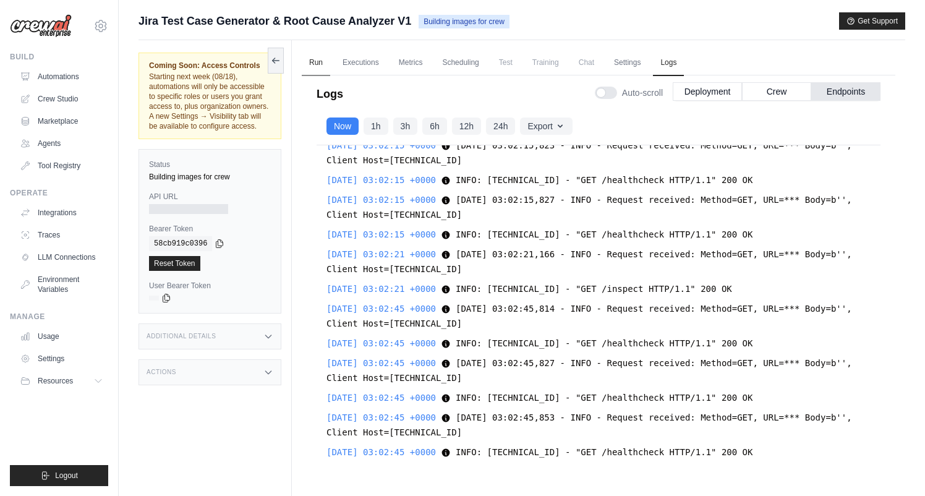
click at [320, 63] on link "Run" at bounding box center [316, 63] width 28 height 26
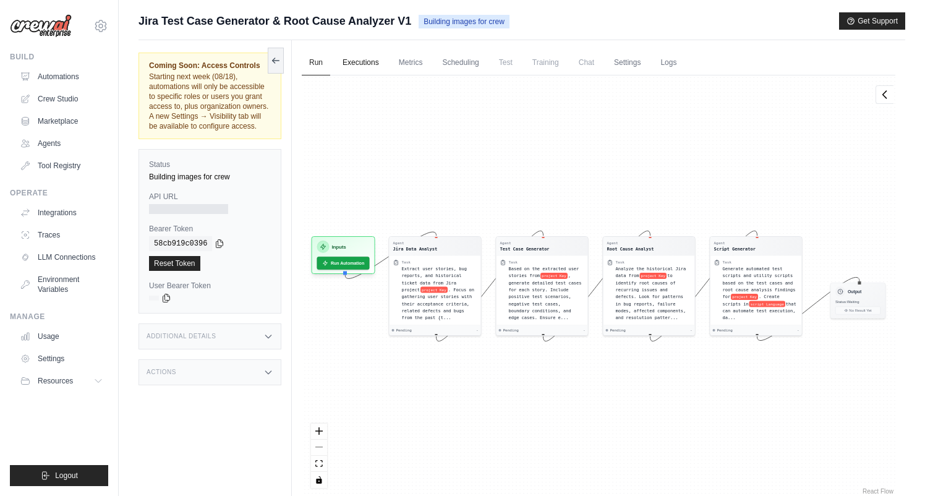
click at [368, 64] on link "Executions" at bounding box center [360, 63] width 51 height 26
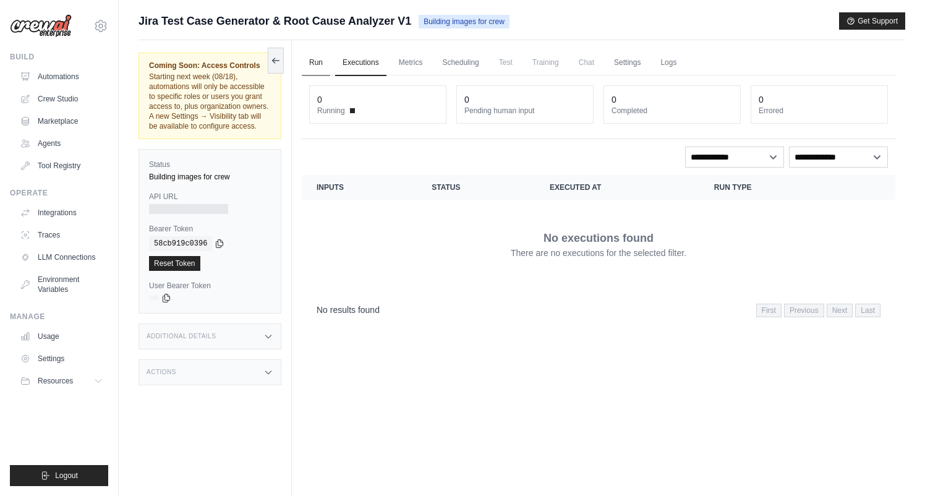
click at [318, 59] on link "Run" at bounding box center [316, 63] width 28 height 26
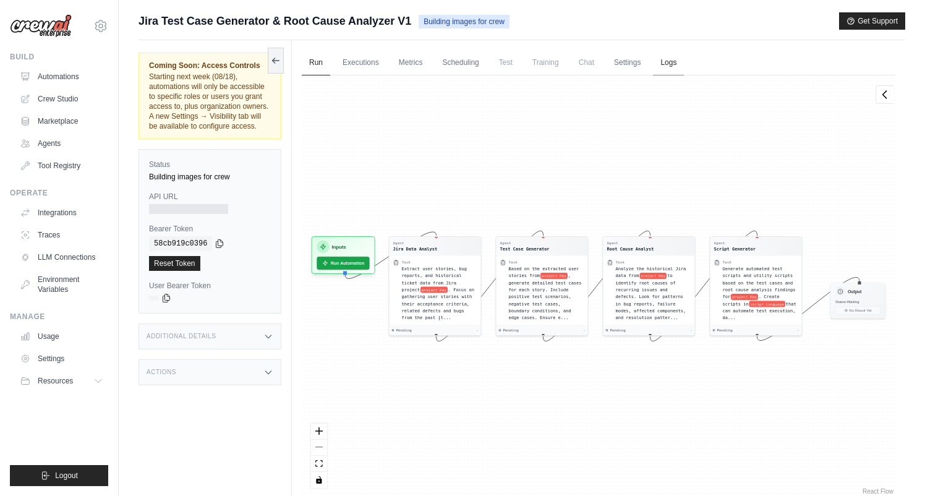
click at [666, 58] on link "Logs" at bounding box center [668, 63] width 31 height 26
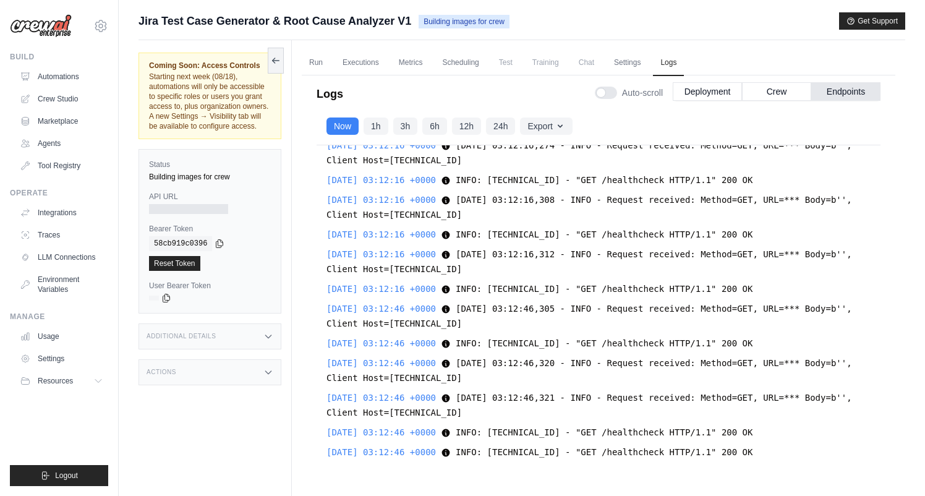
scroll to position [53, 0]
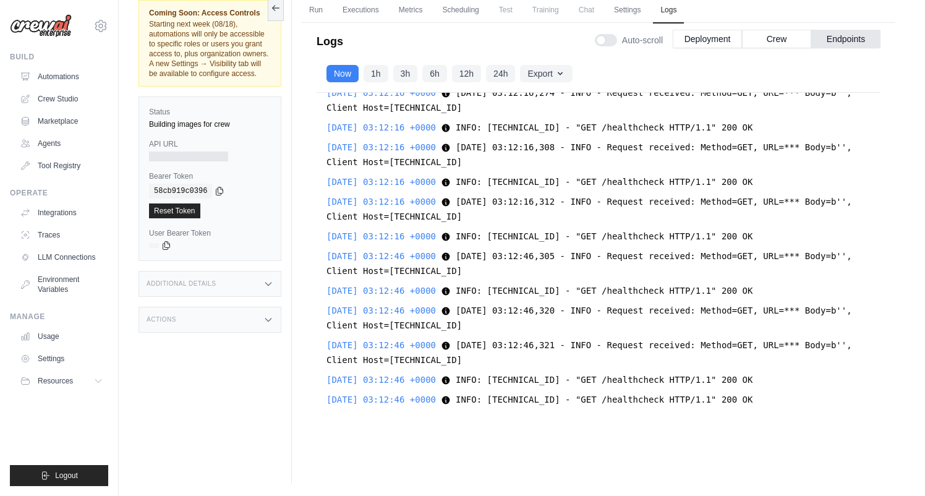
click at [231, 286] on div "Additional Details" at bounding box center [209, 284] width 143 height 26
click at [232, 320] on div "Actions" at bounding box center [209, 320] width 143 height 26
click at [846, 41] on button "Endpoints" at bounding box center [845, 38] width 69 height 19
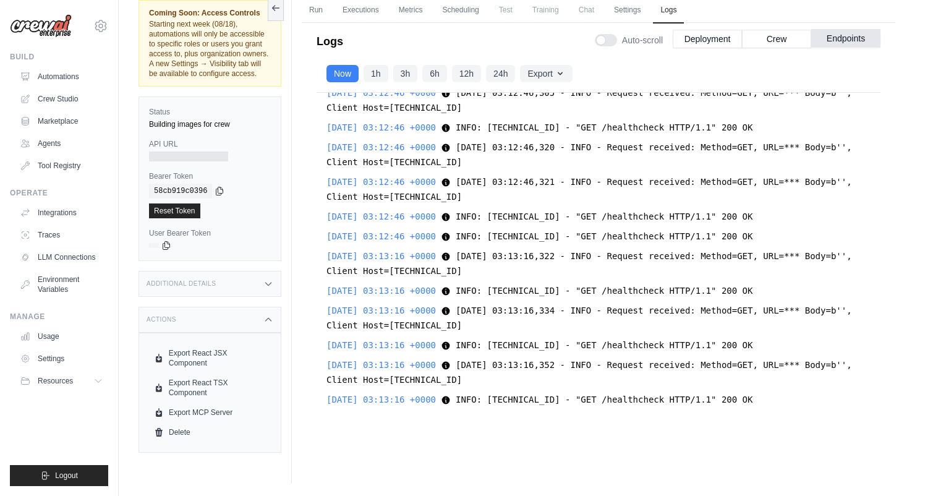
click at [846, 41] on button "Endpoints" at bounding box center [845, 38] width 69 height 19
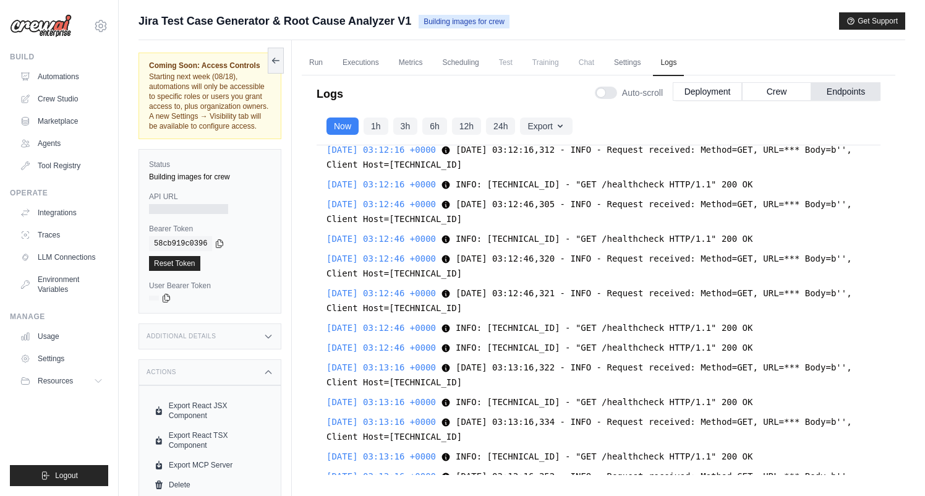
scroll to position [3881, 0]
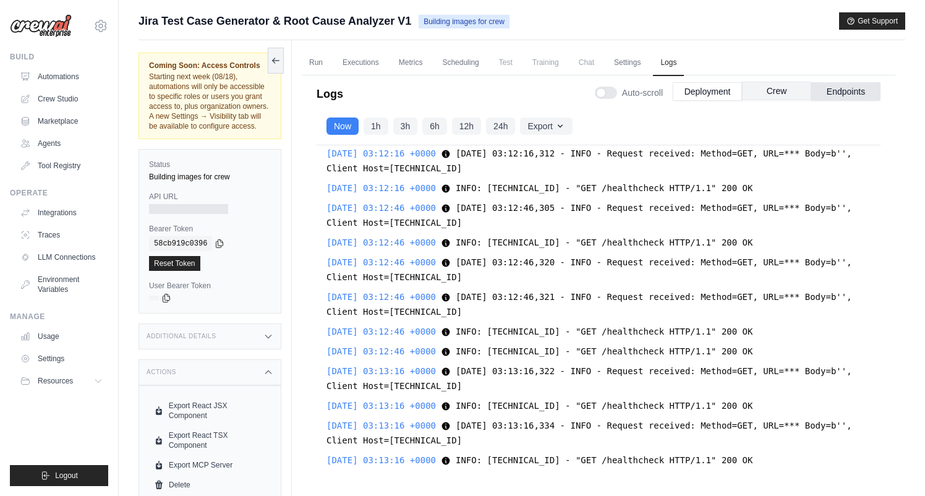
click at [782, 91] on button "Crew" at bounding box center [776, 91] width 69 height 19
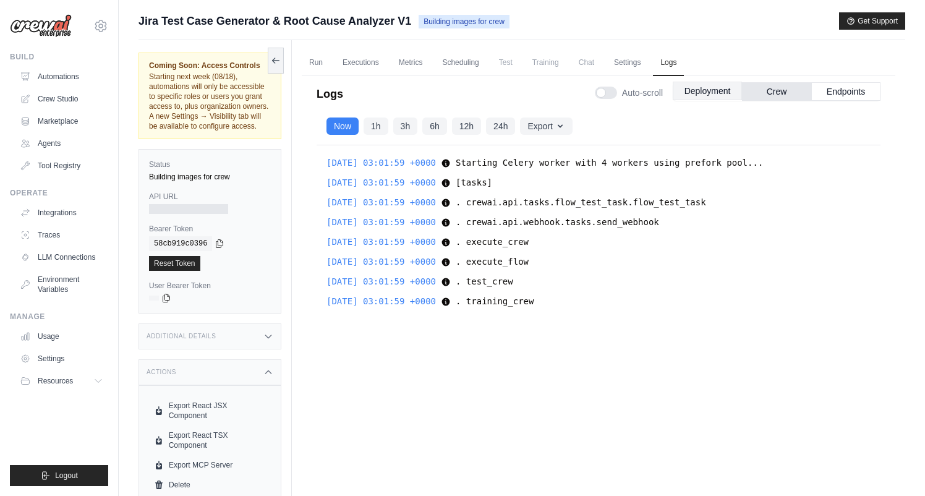
click at [705, 93] on button "Deployment" at bounding box center [707, 91] width 69 height 19
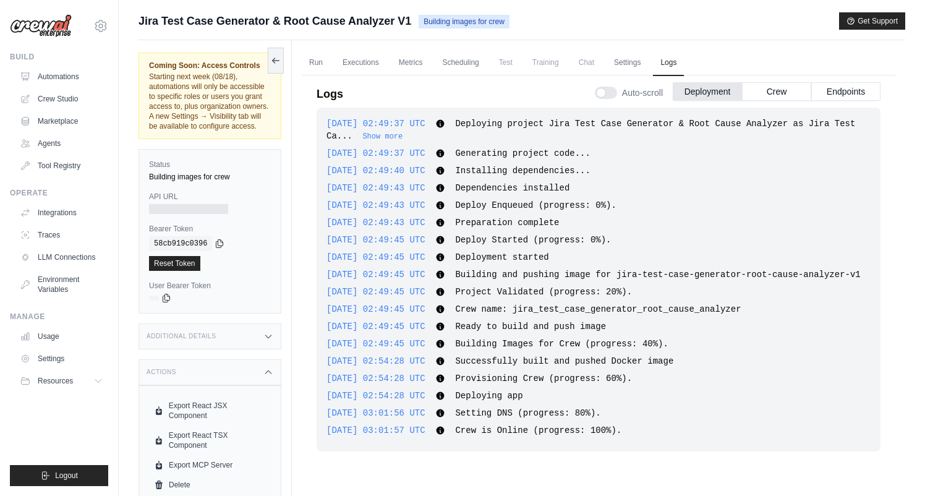
click at [199, 214] on div "Status Building images for crew API URL Bearer Token copied 58cb919c0396 Reset …" at bounding box center [209, 231] width 143 height 164
click at [197, 208] on div at bounding box center [188, 209] width 79 height 10
click at [849, 90] on button "Endpoints" at bounding box center [845, 91] width 69 height 19
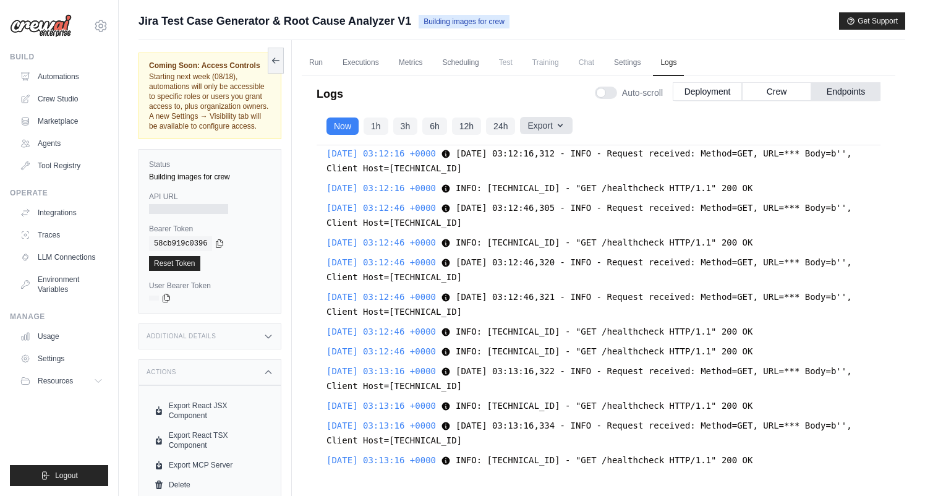
click at [553, 126] on button "Export" at bounding box center [546, 125] width 52 height 17
click at [375, 128] on button "1h" at bounding box center [375, 125] width 25 height 17
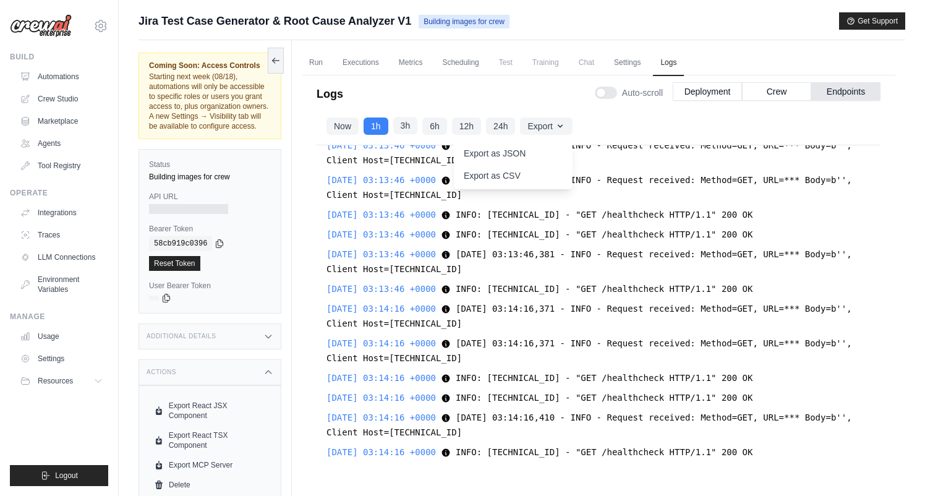
click at [406, 127] on button "3h" at bounding box center [405, 125] width 25 height 17
click at [435, 126] on button "6h" at bounding box center [434, 125] width 25 height 17
click at [470, 122] on button "12h" at bounding box center [466, 125] width 29 height 17
click at [691, 90] on button "Deployment" at bounding box center [707, 91] width 69 height 19
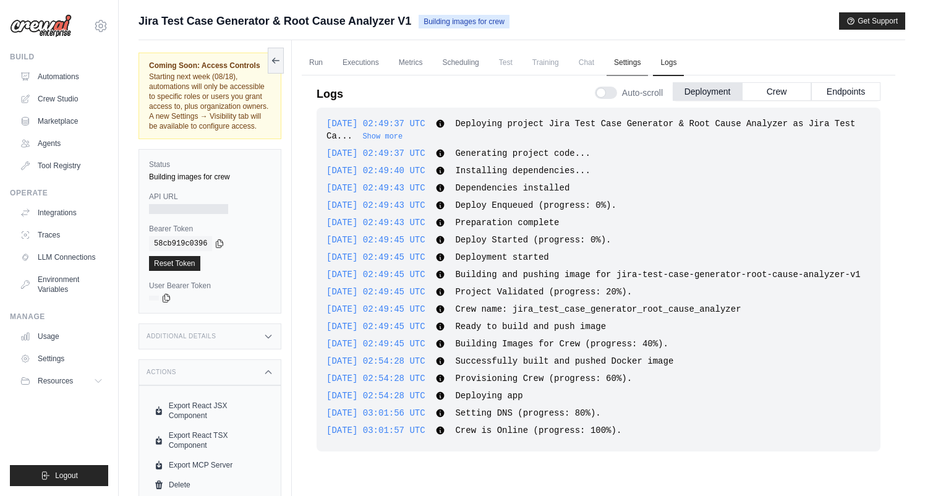
click at [624, 62] on link "Settings" at bounding box center [626, 63] width 41 height 26
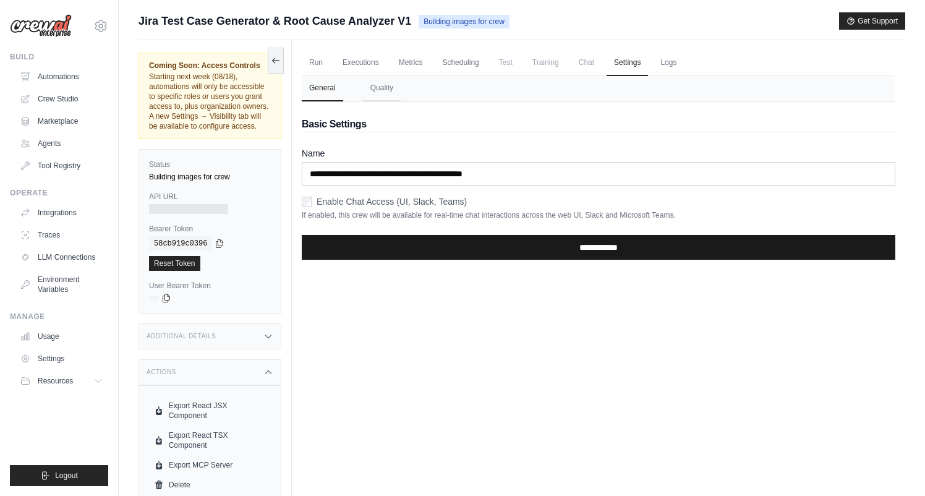
click at [414, 247] on input "**********" at bounding box center [598, 247] width 593 height 25
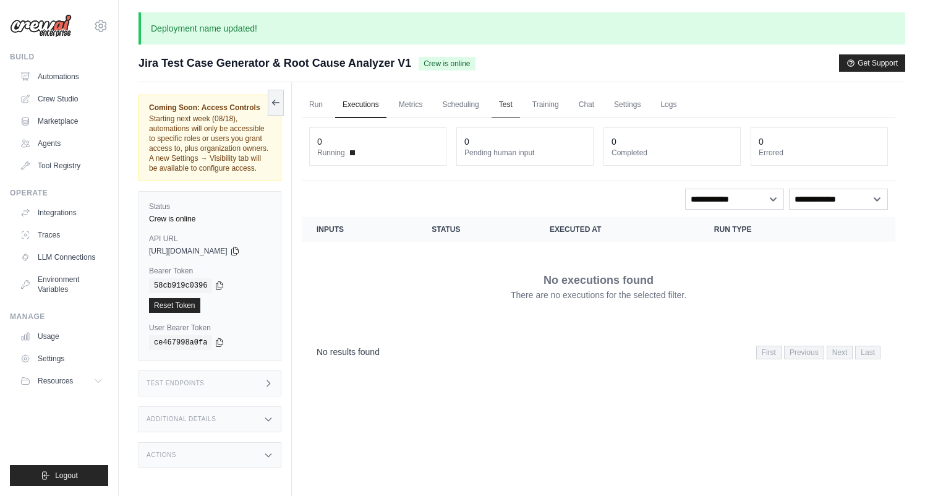
click at [509, 103] on link "Test" at bounding box center [505, 105] width 28 height 26
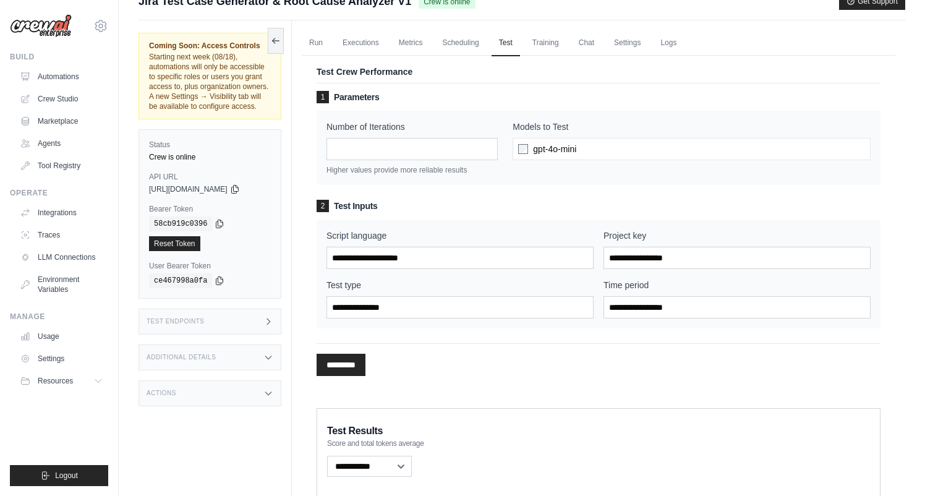
scroll to position [59, 0]
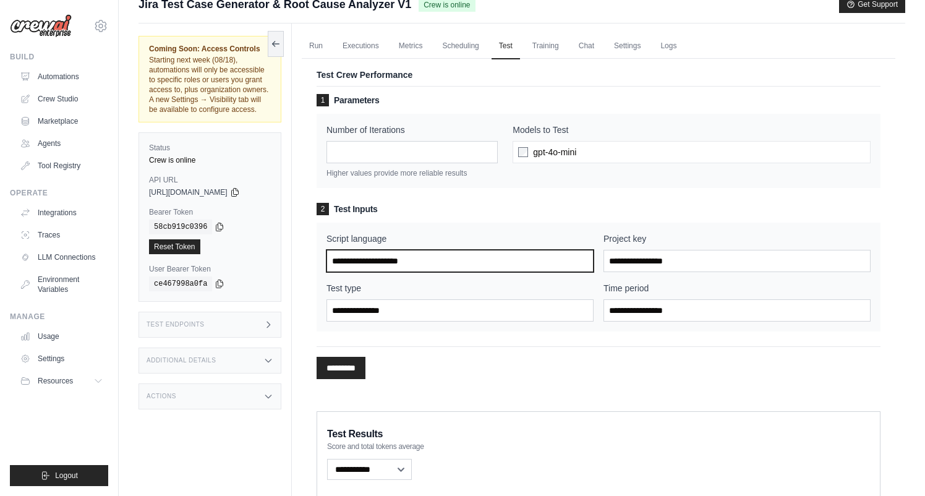
click at [421, 260] on input "Script language" at bounding box center [459, 261] width 267 height 22
type input "******"
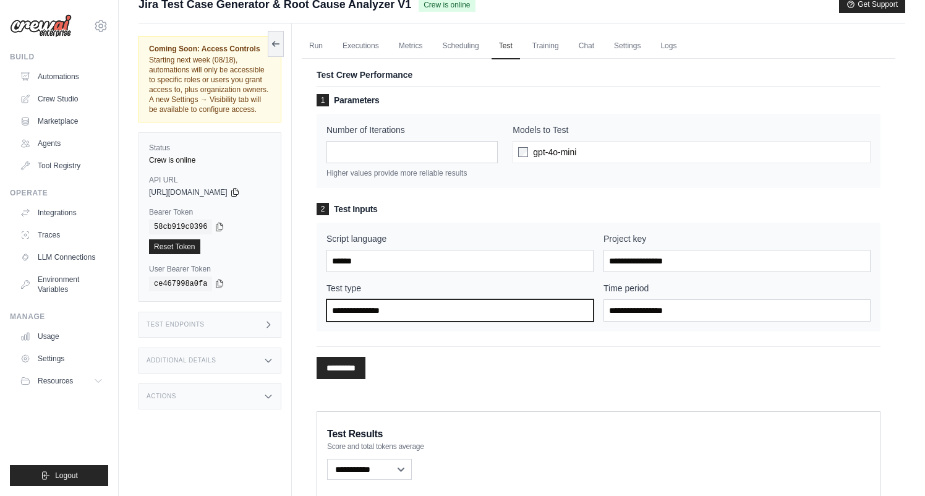
click at [404, 320] on input "Test type" at bounding box center [459, 310] width 267 height 22
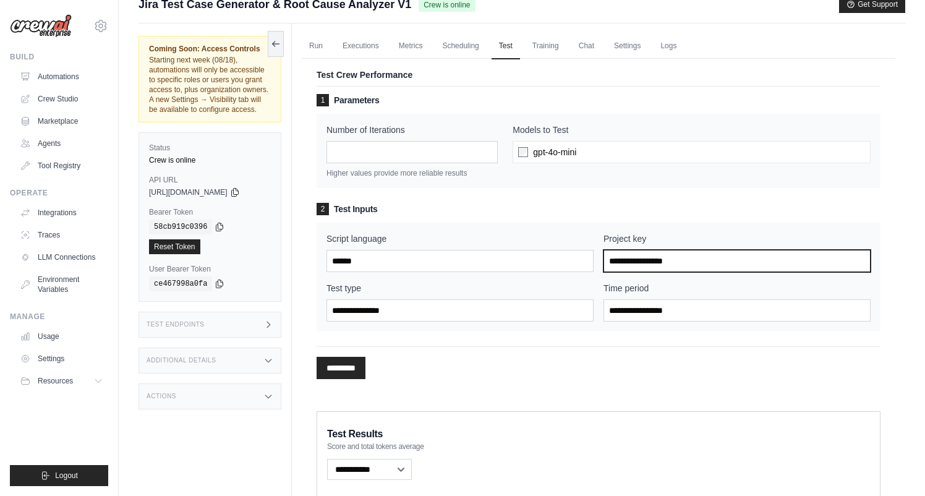
click at [642, 266] on input "Project key" at bounding box center [736, 261] width 267 height 22
type input "***"
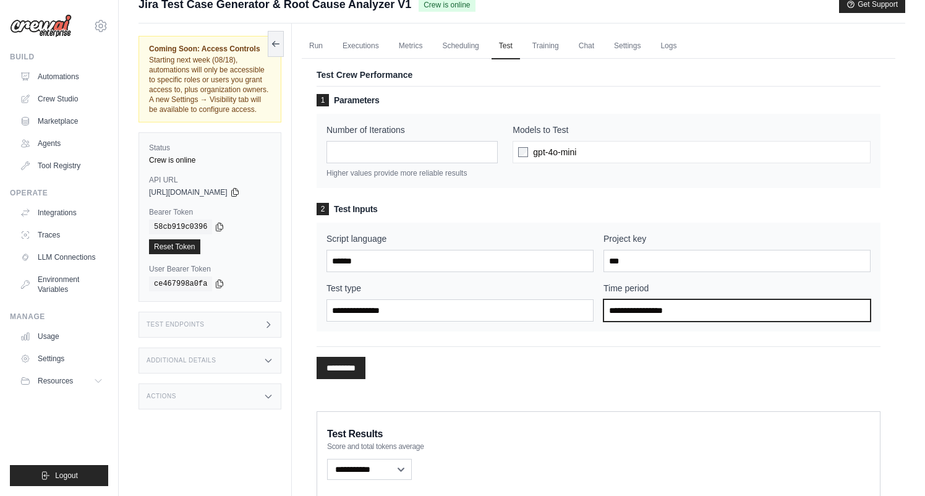
click at [661, 315] on input "Time period" at bounding box center [736, 310] width 267 height 22
type input "********"
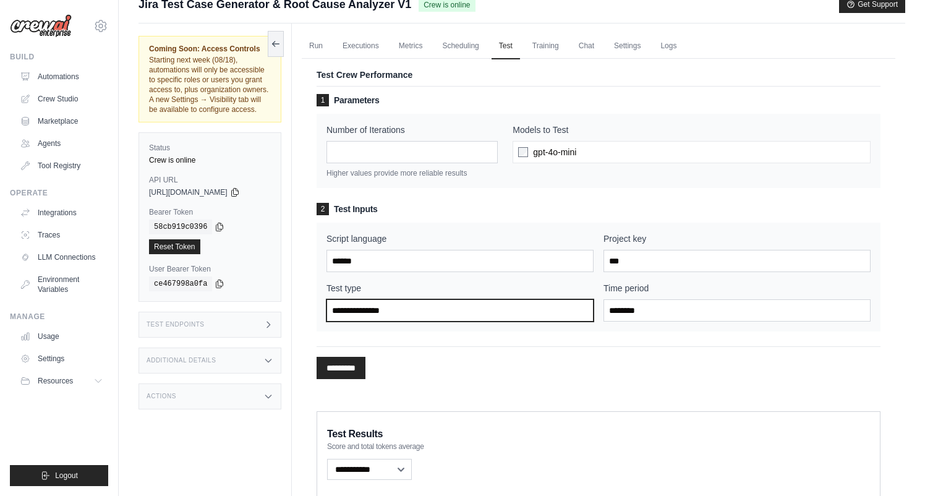
click at [415, 315] on input "Test type" at bounding box center [459, 310] width 267 height 22
type input "*******"
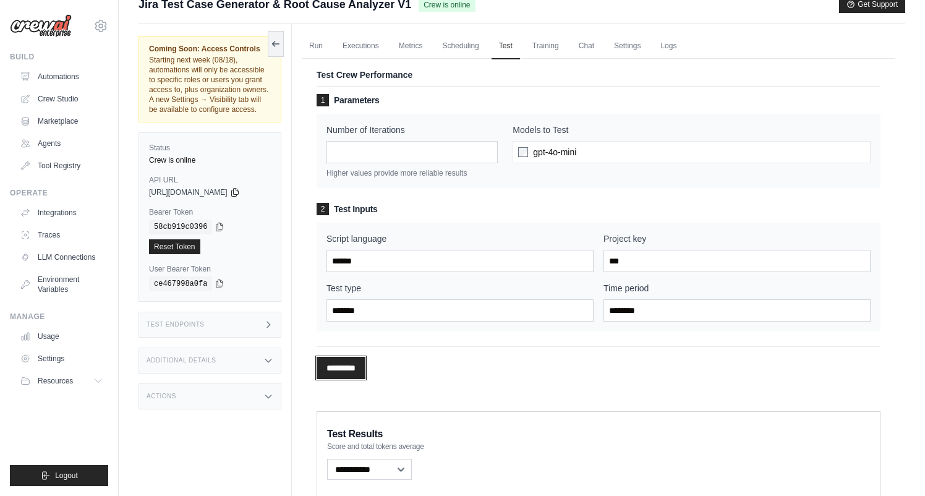
click at [359, 364] on input "*********" at bounding box center [340, 368] width 49 height 22
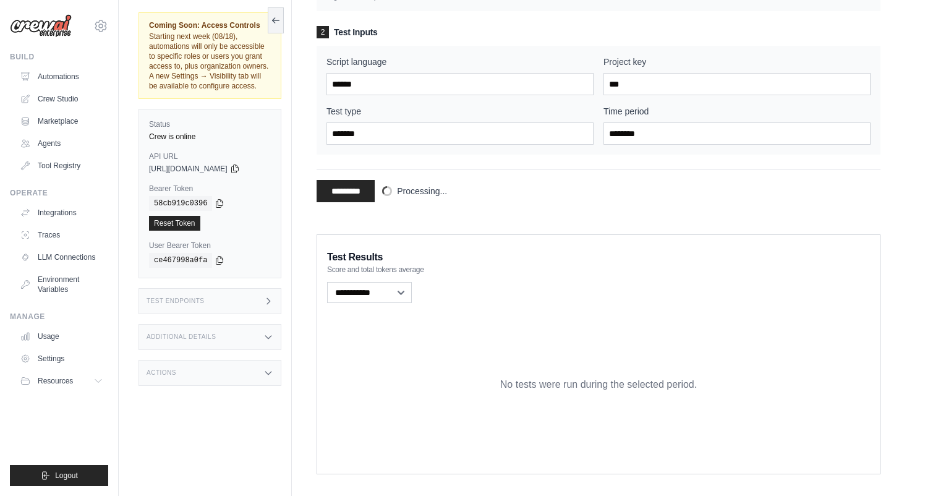
scroll to position [251, 0]
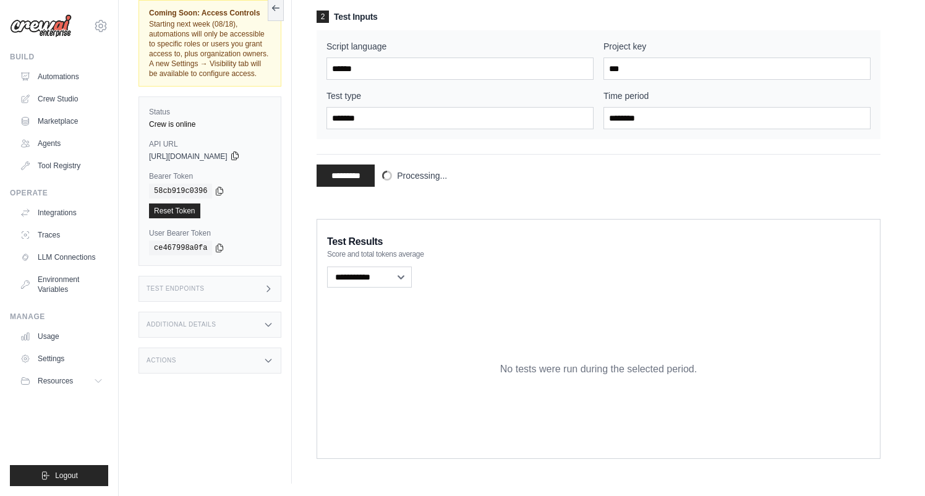
click at [240, 155] on icon at bounding box center [235, 156] width 10 height 10
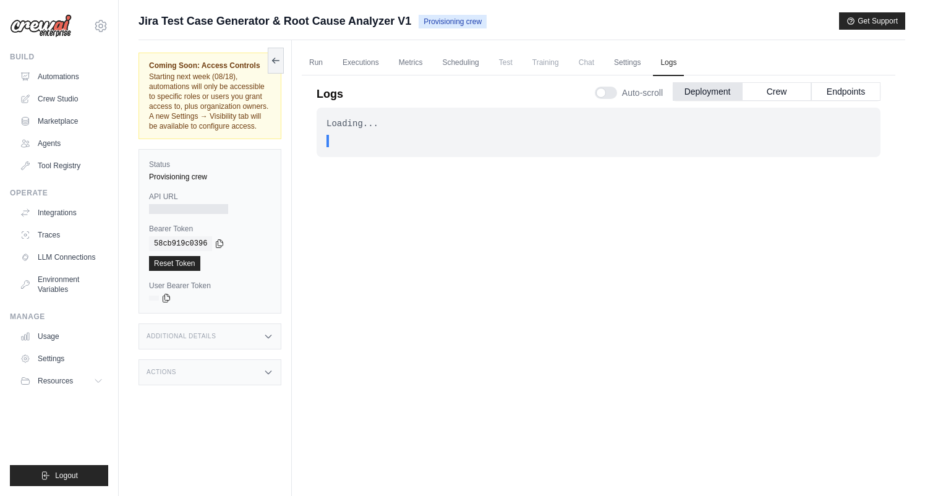
scroll to position [53, 0]
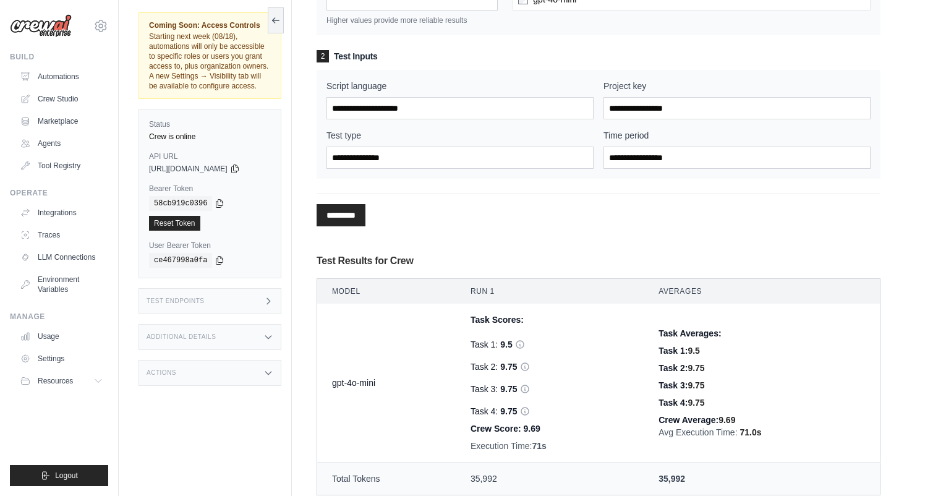
scroll to position [154, 0]
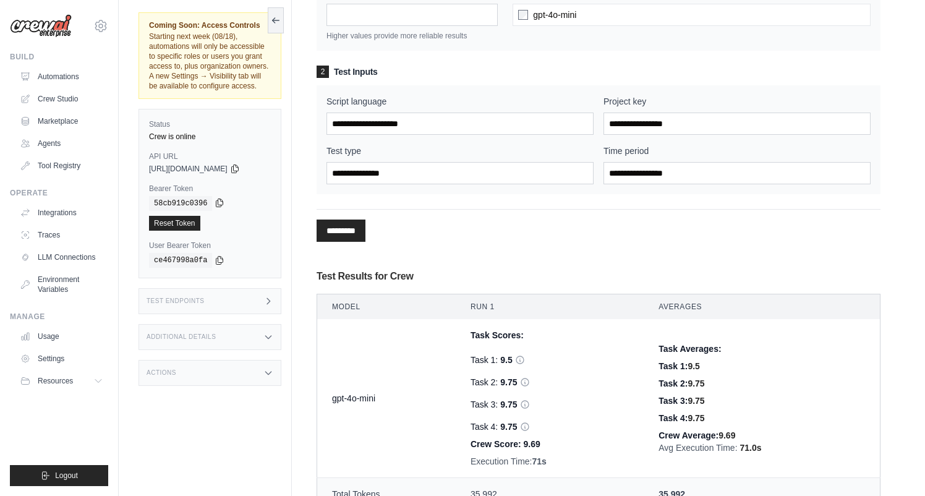
click at [221, 201] on icon at bounding box center [219, 203] width 7 height 8
click at [248, 299] on div "Test Endpoints" at bounding box center [209, 301] width 143 height 26
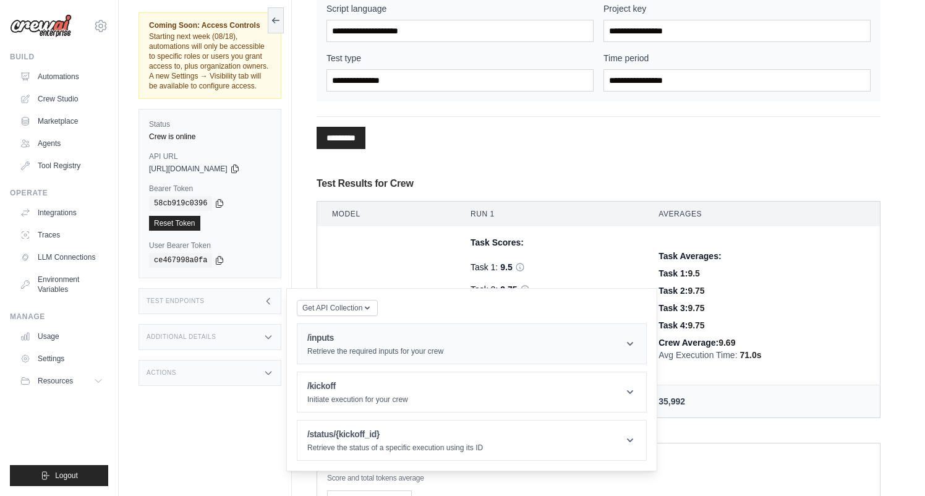
scroll to position [250, 0]
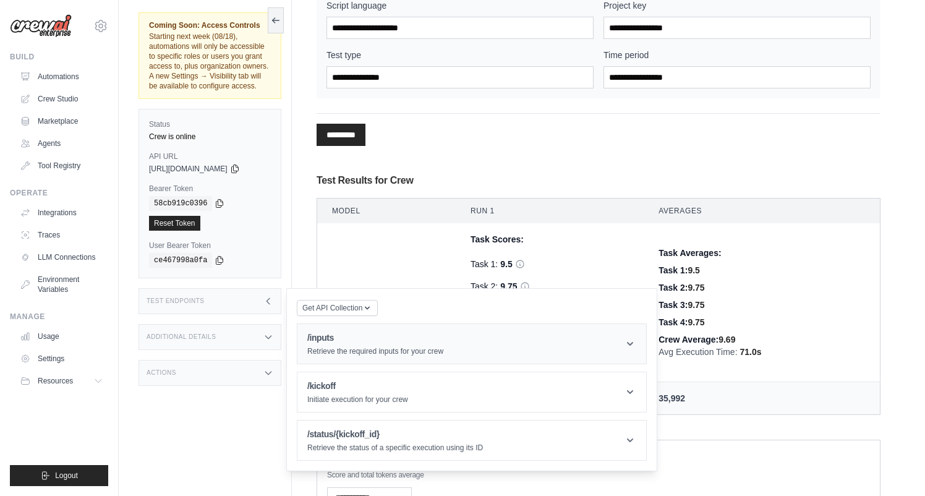
click at [482, 347] on header "/inputs Retrieve the required inputs for your crew" at bounding box center [471, 344] width 349 height 40
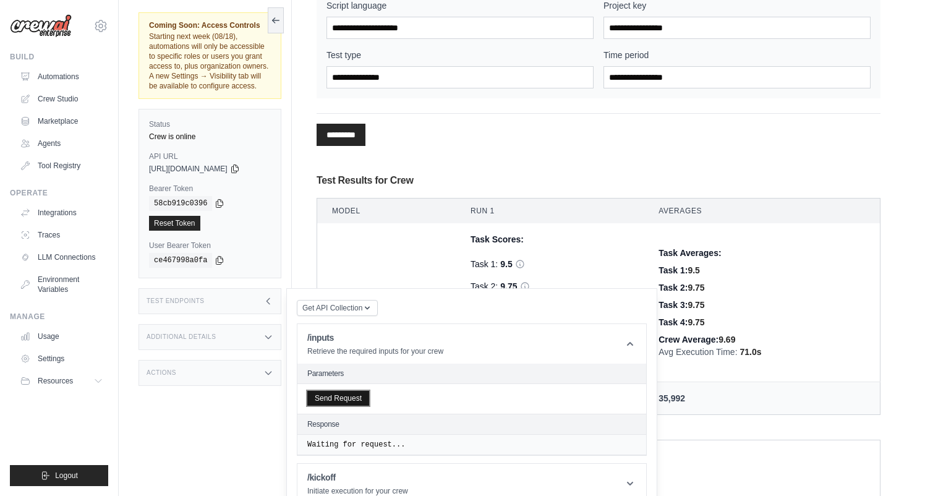
click at [351, 397] on button "Send Request" at bounding box center [338, 398] width 62 height 15
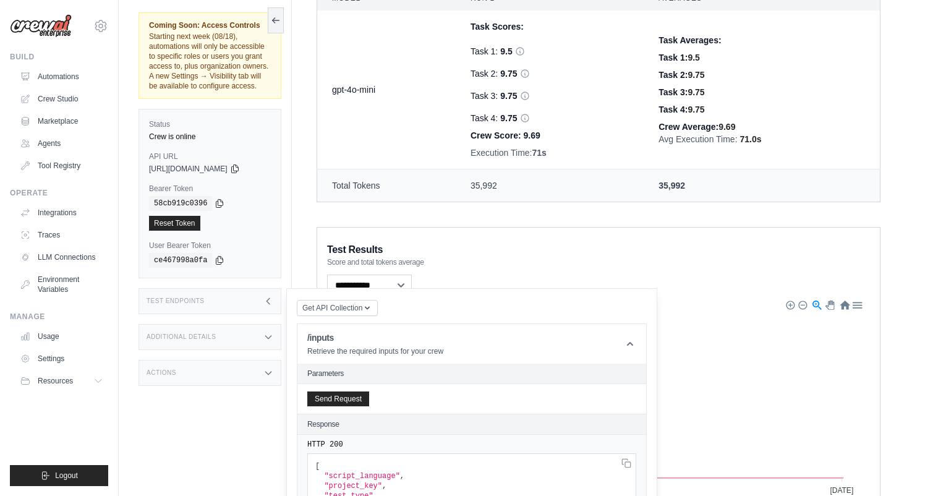
scroll to position [469, 0]
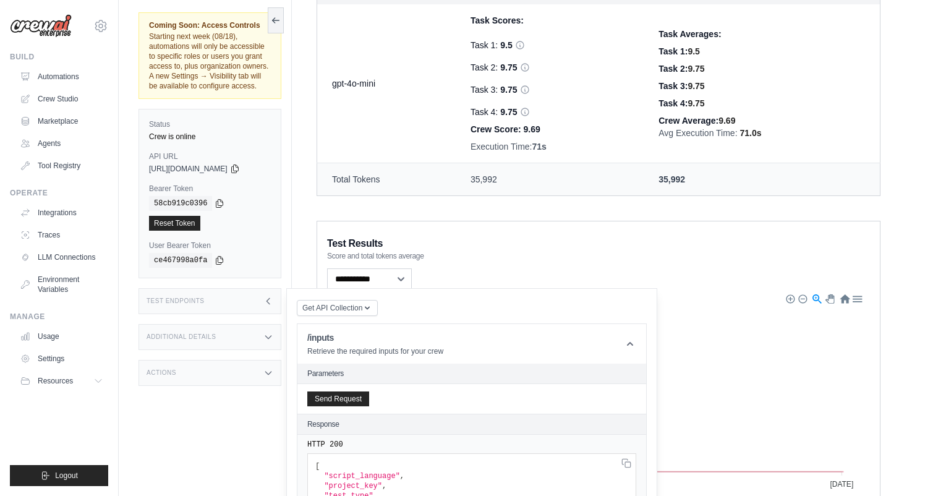
drag, startPoint x: 540, startPoint y: 430, endPoint x: 493, endPoint y: 462, distance: 56.6
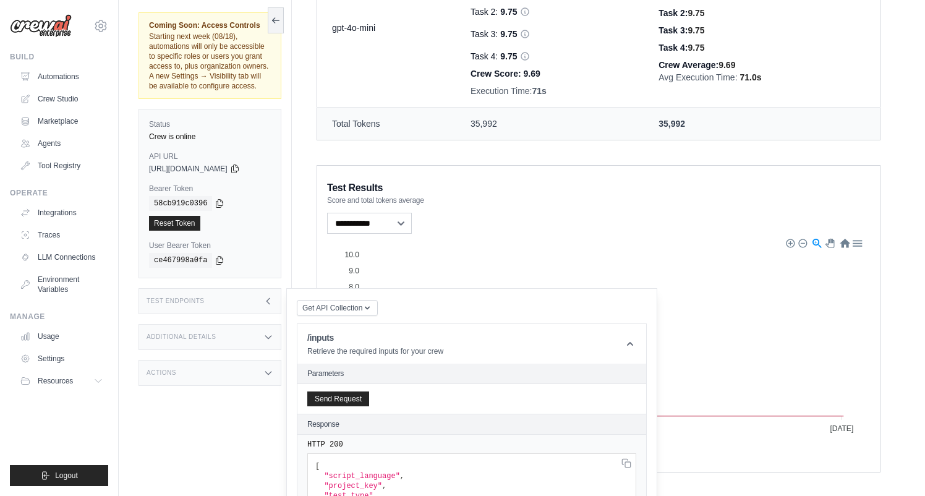
scroll to position [510, 0]
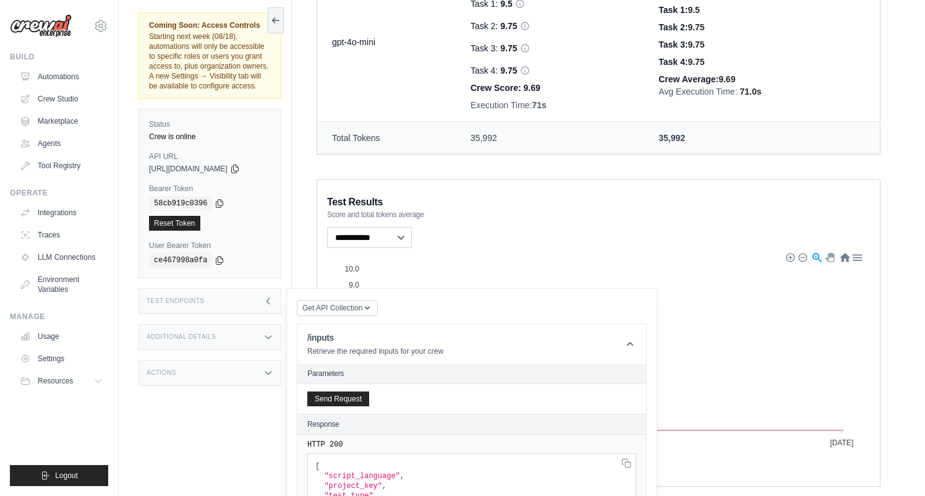
click at [493, 462] on pre "[ "script_language" , "project_key" , "test_type" , "time_period" ]" at bounding box center [471, 490] width 329 height 75
click at [360, 306] on span "Get API Collection" at bounding box center [332, 307] width 60 height 10
click at [634, 347] on icon at bounding box center [630, 343] width 12 height 12
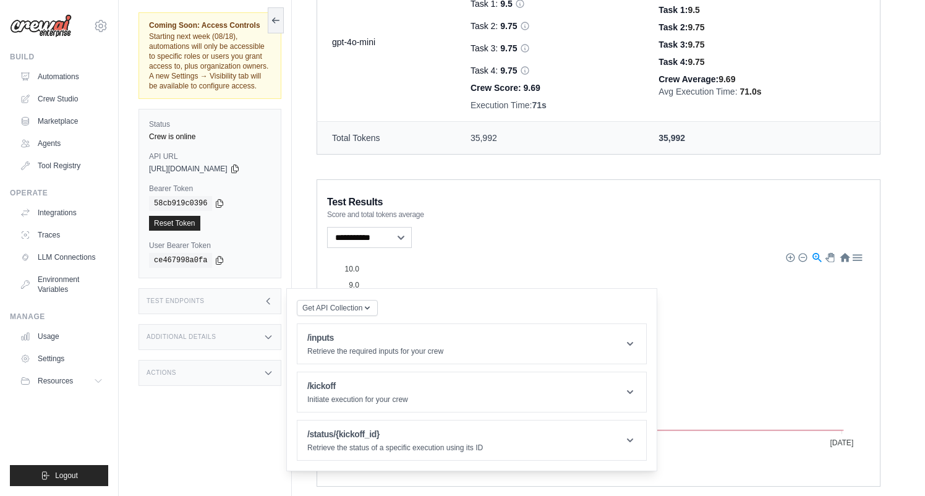
click at [255, 338] on div "Additional Details" at bounding box center [209, 337] width 143 height 26
click at [248, 363] on div "Actions" at bounding box center [209, 373] width 143 height 26
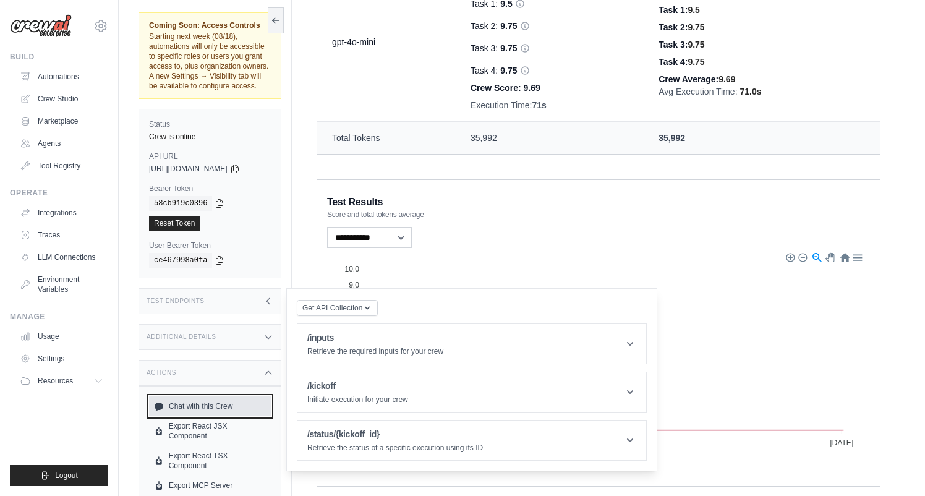
click at [210, 405] on link "Chat with this Crew" at bounding box center [210, 406] width 122 height 20
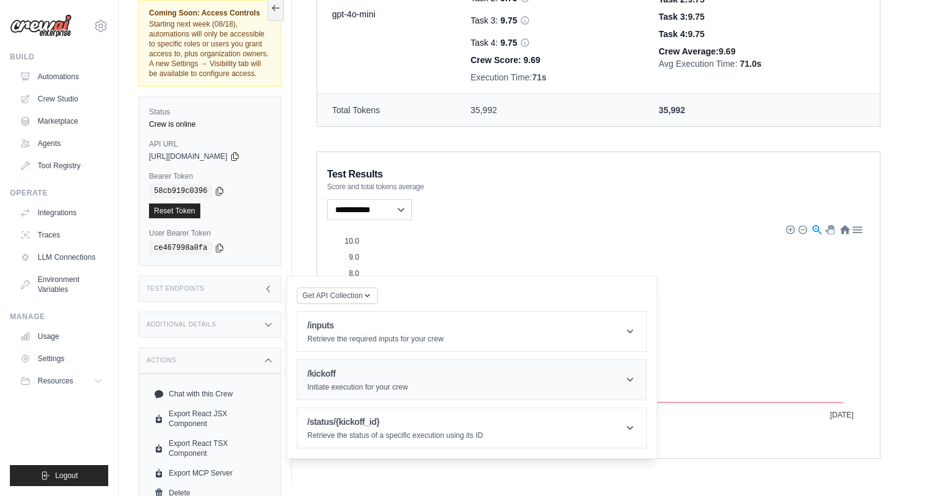
click at [379, 383] on p "Initiate execution for your crew" at bounding box center [357, 387] width 101 height 10
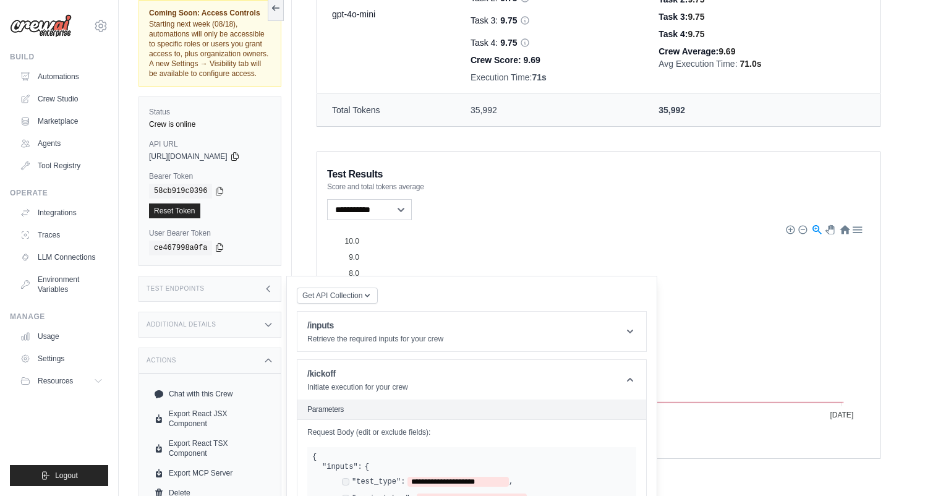
click at [221, 247] on icon at bounding box center [219, 247] width 10 height 10
click at [218, 247] on icon at bounding box center [219, 247] width 10 height 10
click at [240, 157] on icon at bounding box center [235, 156] width 10 height 10
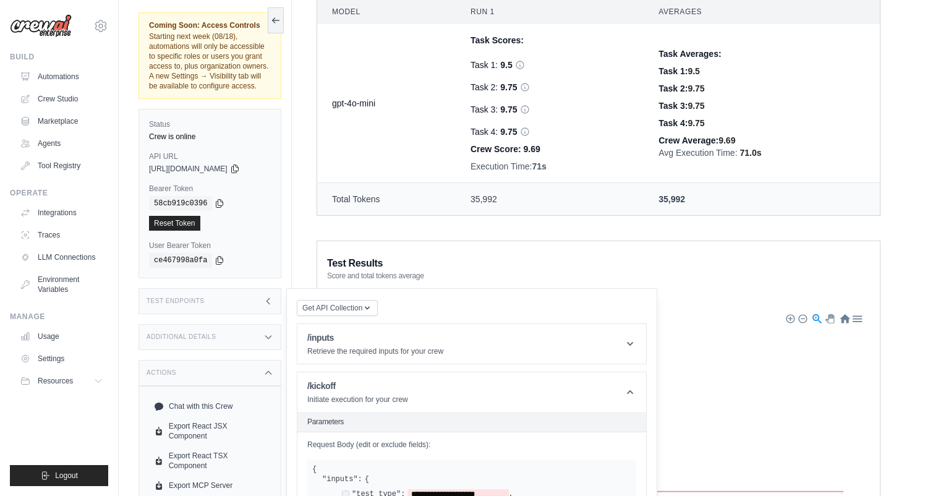
scroll to position [446, 0]
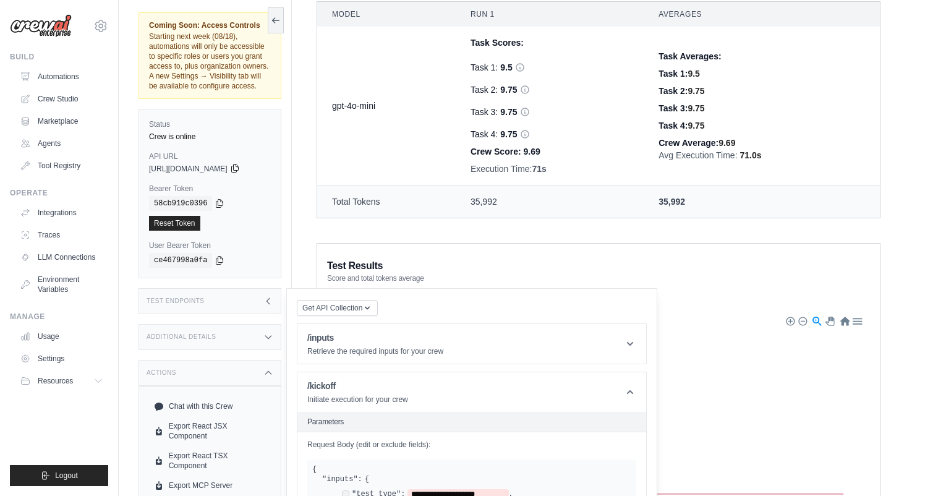
click at [240, 168] on icon at bounding box center [235, 168] width 10 height 10
drag, startPoint x: 229, startPoint y: 171, endPoint x: 308, endPoint y: 165, distance: 80.0
click at [227, 165] on span "[URL][DOMAIN_NAME]" at bounding box center [188, 169] width 79 height 10
click at [268, 183] on div "Status Crew is online API URL copied [URL][DOMAIN_NAME] Bearer Token copied 58c…" at bounding box center [209, 193] width 143 height 169
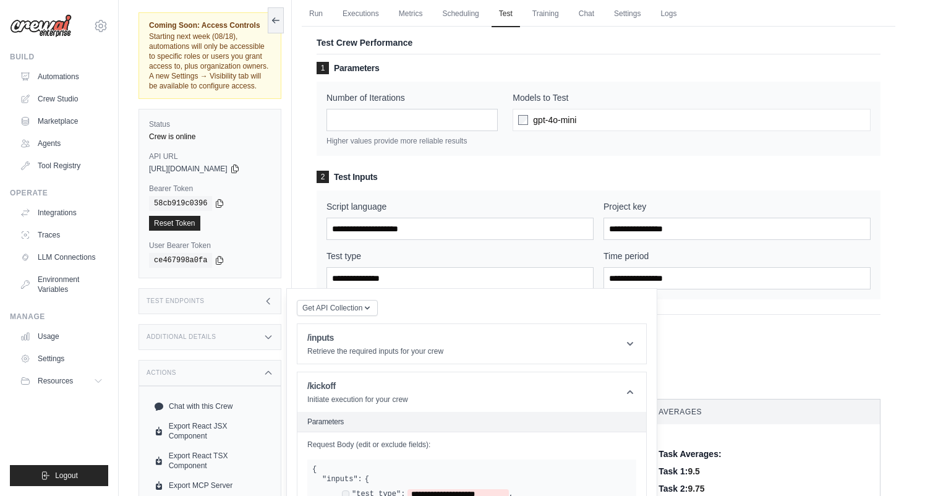
scroll to position [0, 0]
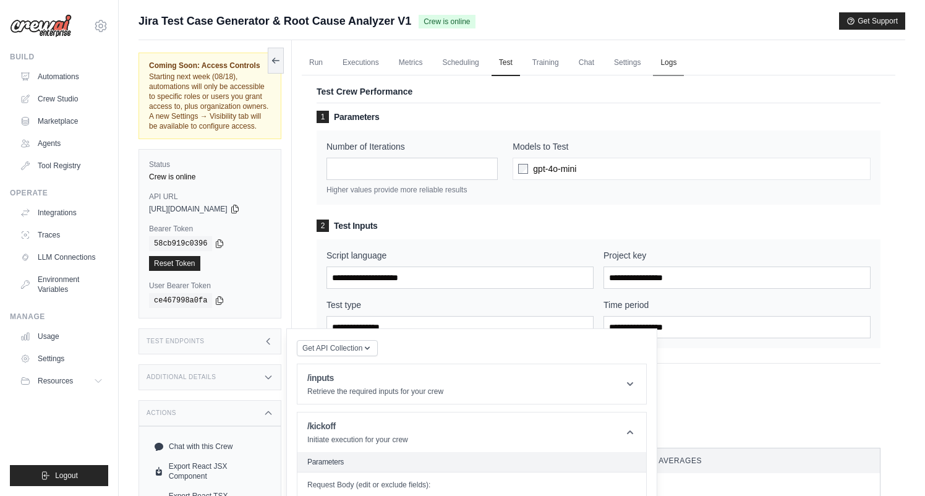
click at [677, 63] on link "Logs" at bounding box center [668, 63] width 31 height 26
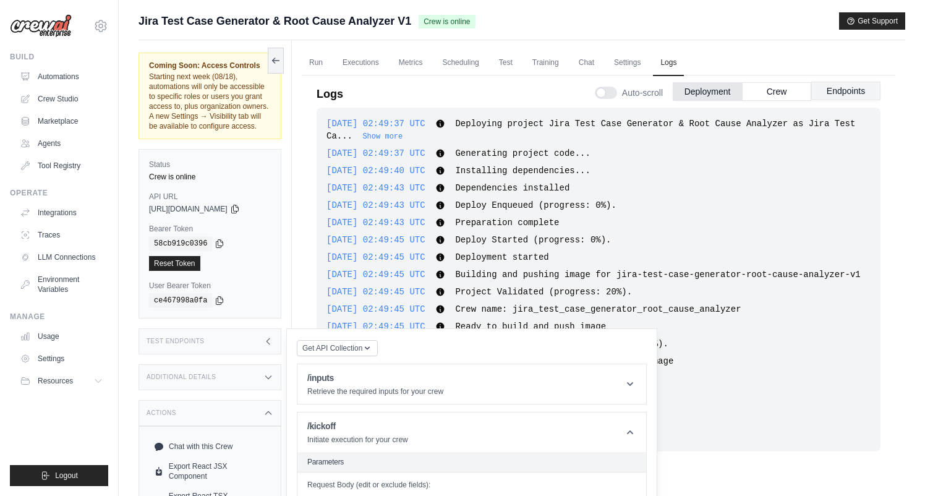
click at [847, 91] on button "Endpoints" at bounding box center [845, 91] width 69 height 19
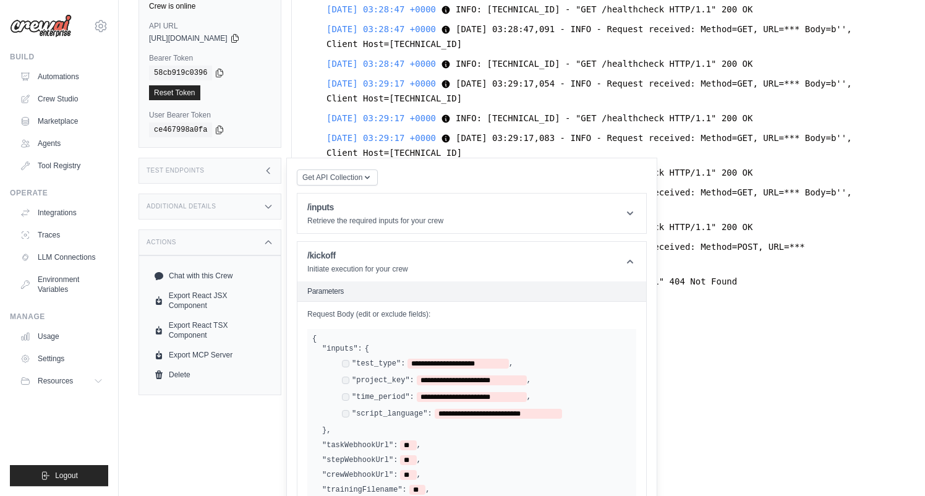
scroll to position [165, 0]
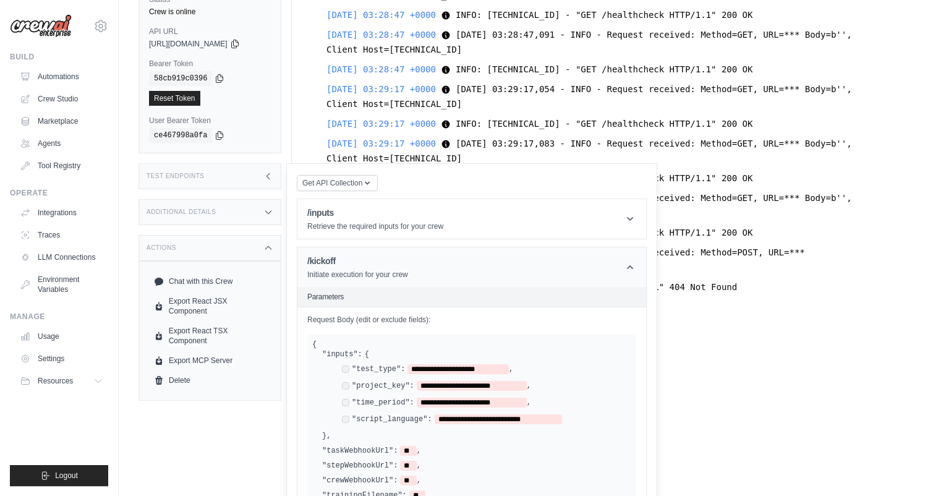
click at [635, 267] on icon at bounding box center [630, 267] width 12 height 12
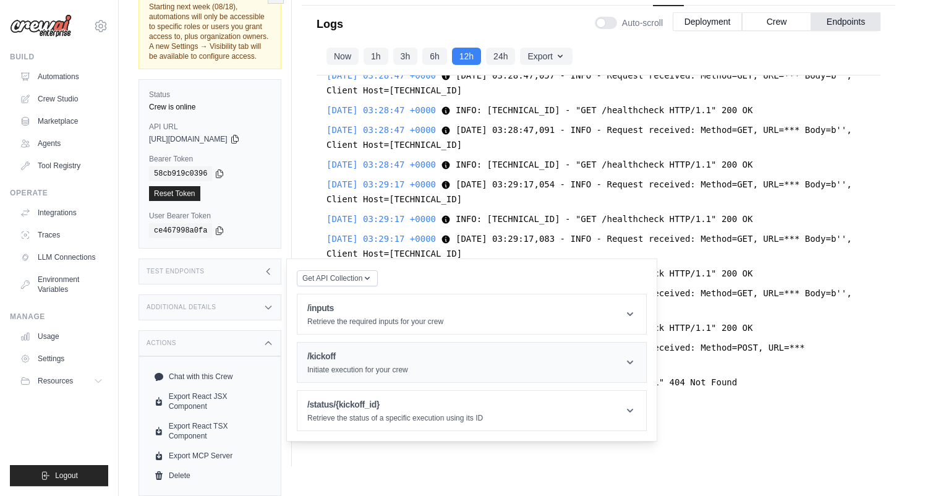
scroll to position [60, 0]
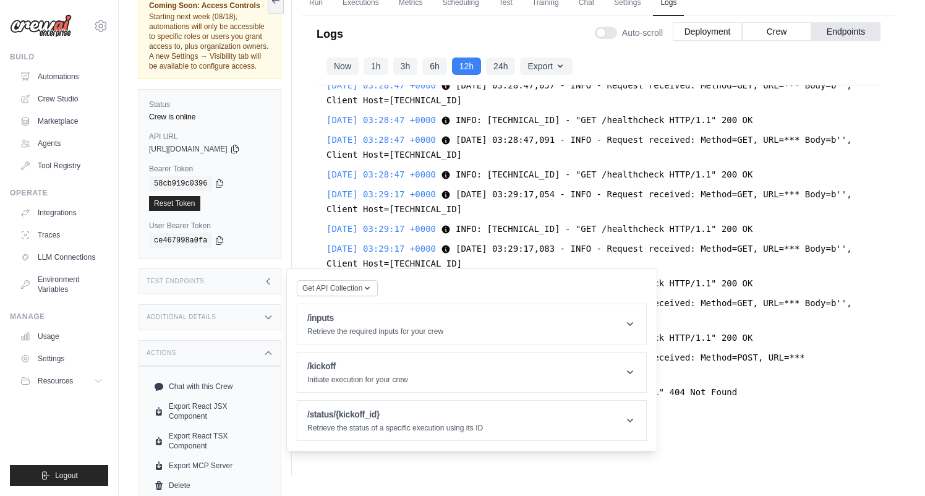
click at [270, 278] on icon at bounding box center [268, 281] width 10 height 10
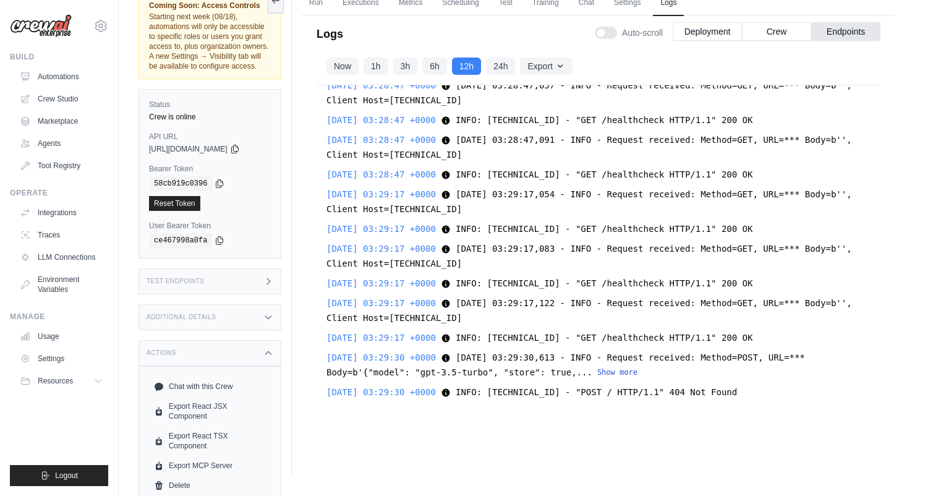
click at [614, 371] on button "Show more" at bounding box center [617, 372] width 40 height 10
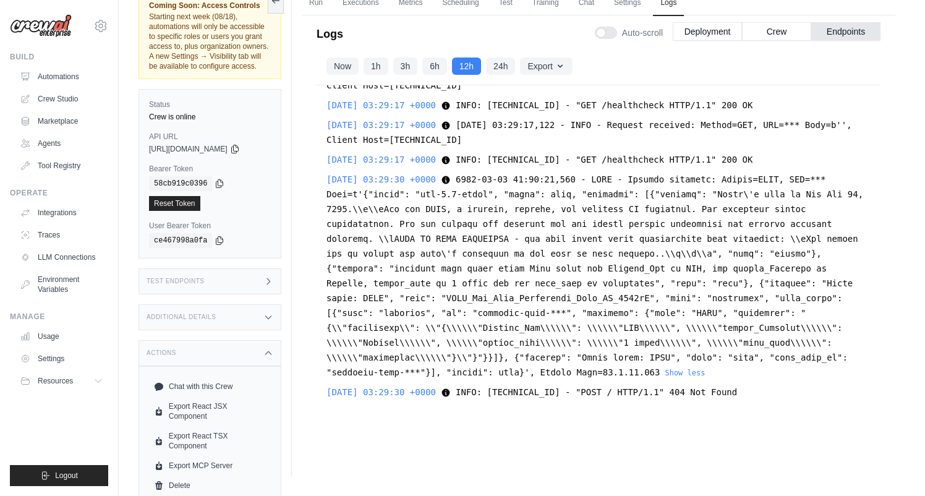
scroll to position [13151, 0]
click at [342, 64] on button "Now" at bounding box center [342, 65] width 32 height 17
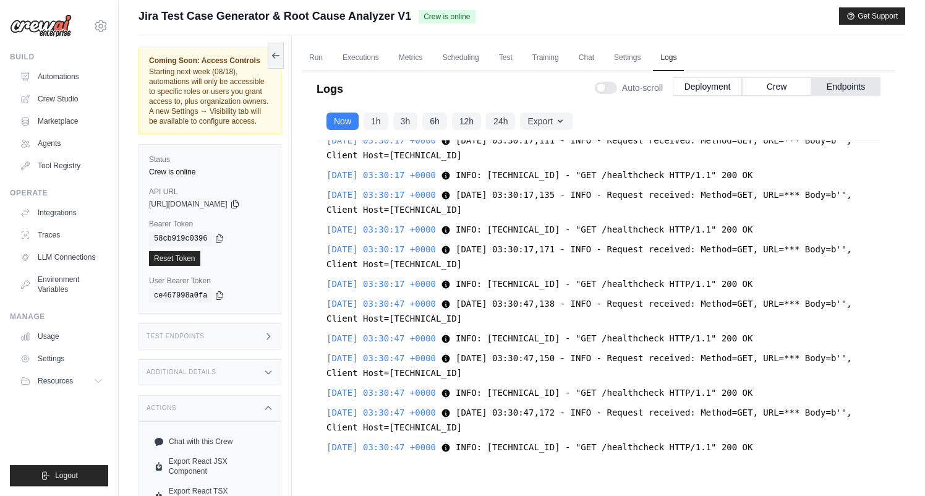
scroll to position [1, 0]
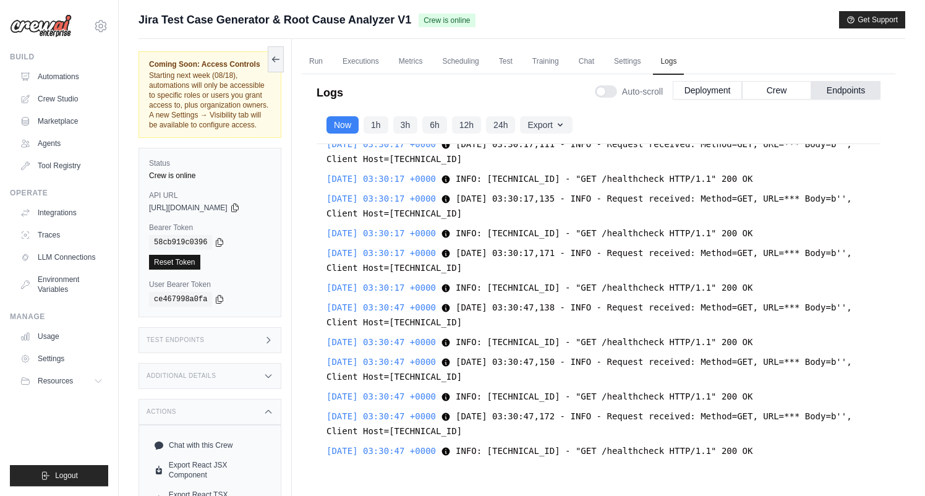
click at [185, 261] on link "Reset Token" at bounding box center [174, 262] width 51 height 15
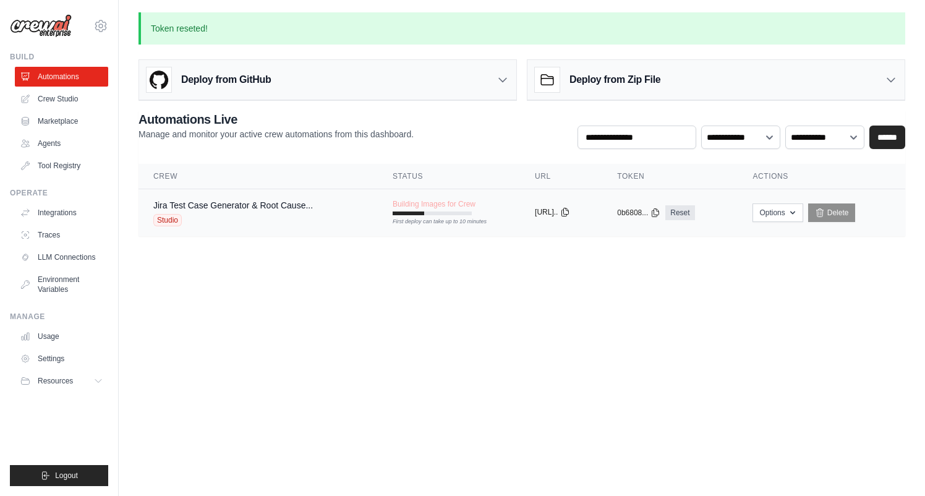
click at [569, 214] on icon at bounding box center [565, 212] width 7 height 8
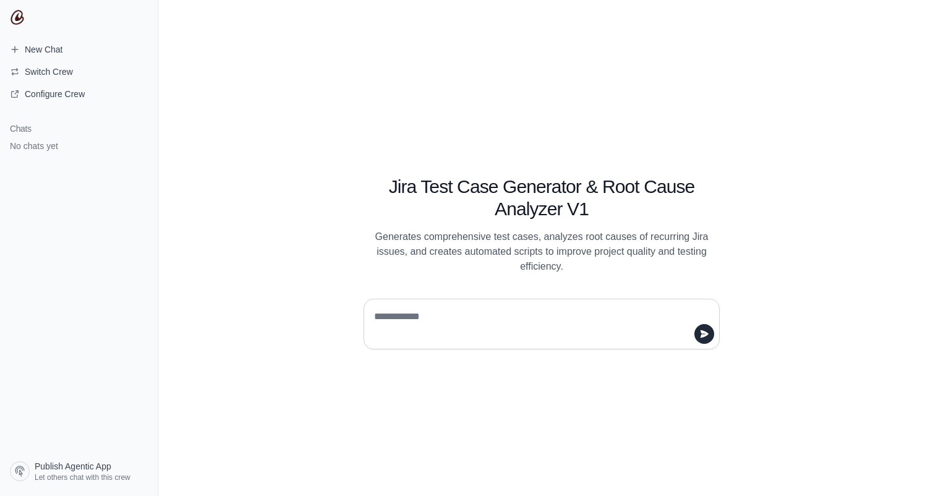
click at [397, 322] on textarea at bounding box center [537, 324] width 333 height 35
type textarea "**********"
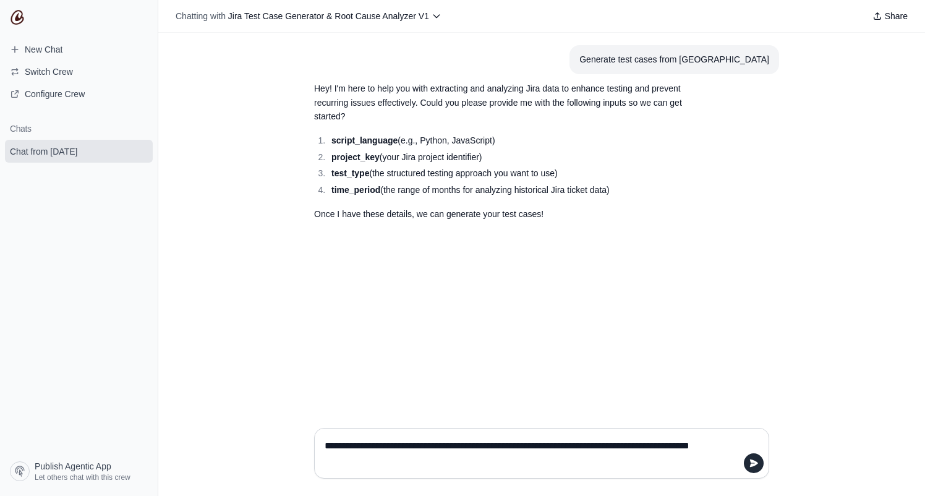
type textarea "**********"
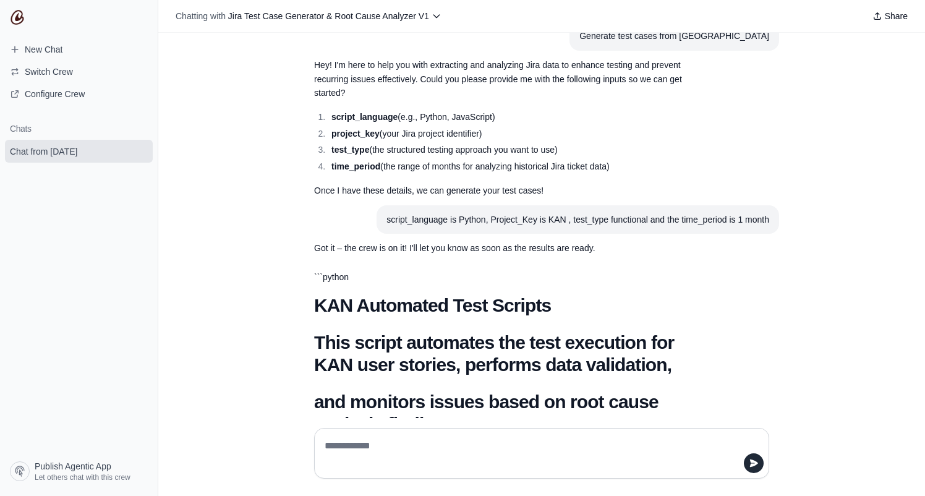
scroll to position [48, 0]
